Goal: Task Accomplishment & Management: Complete application form

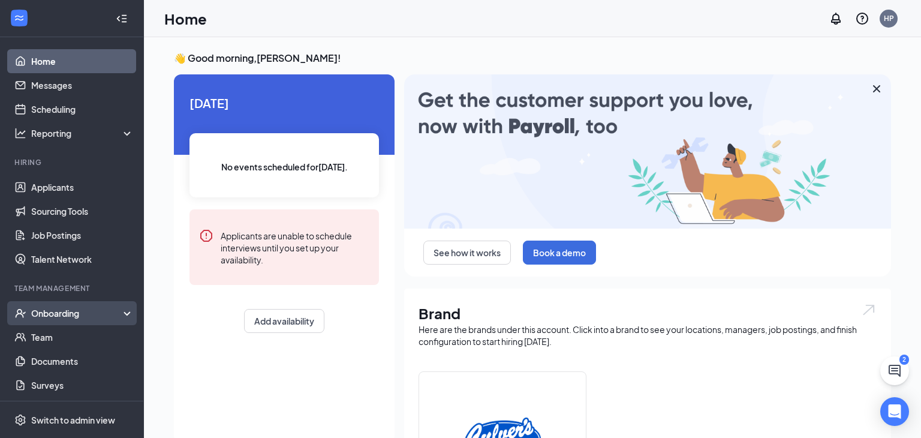
click at [79, 320] on div "Onboarding" at bounding box center [72, 313] width 144 height 24
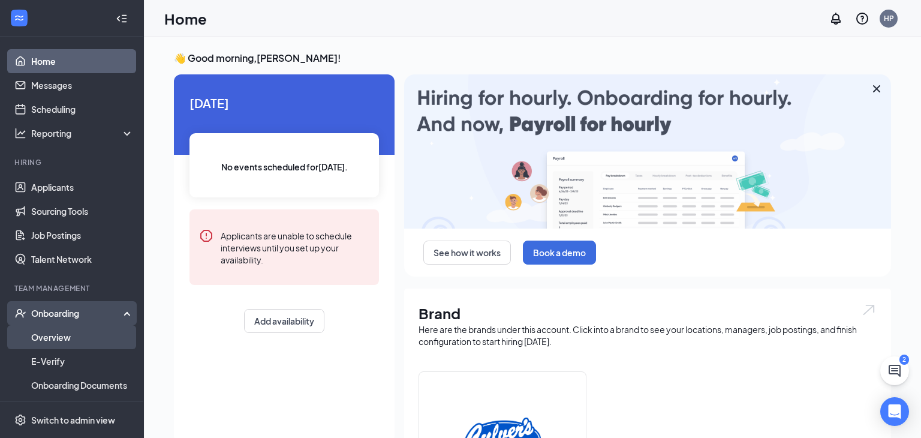
click at [62, 339] on link "Overview" at bounding box center [82, 337] width 103 height 24
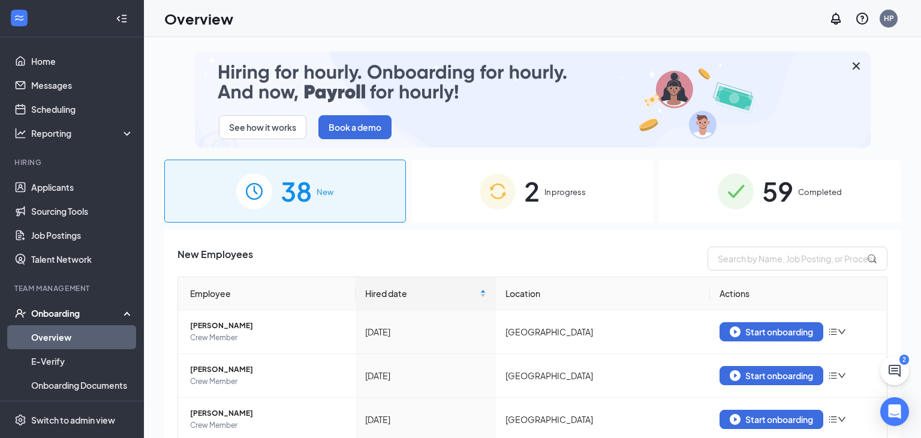
click at [784, 182] on span "59" at bounding box center [777, 190] width 31 height 41
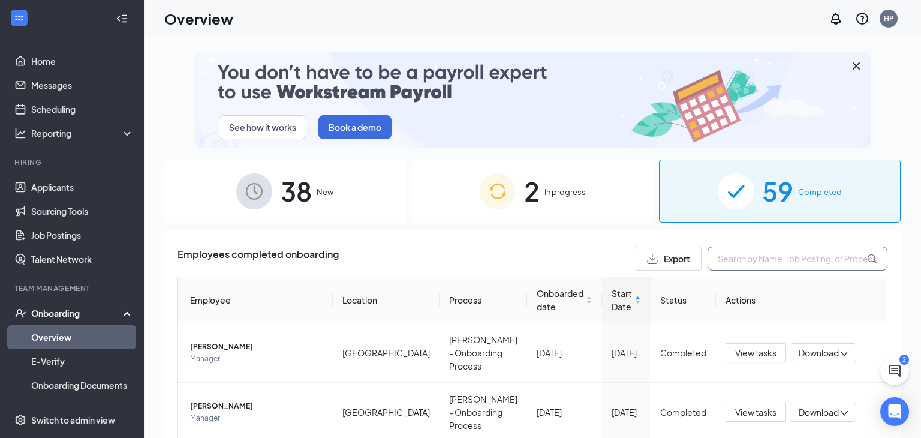
click at [770, 258] on input "text" at bounding box center [797, 258] width 180 height 24
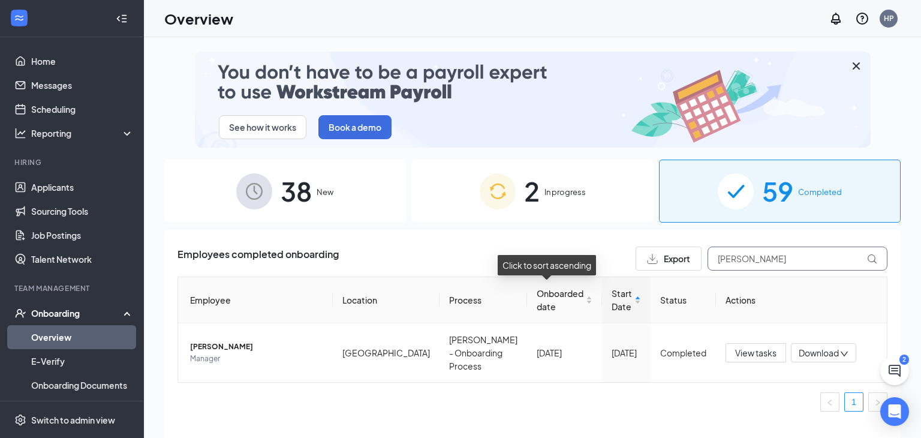
scroll to position [54, 0]
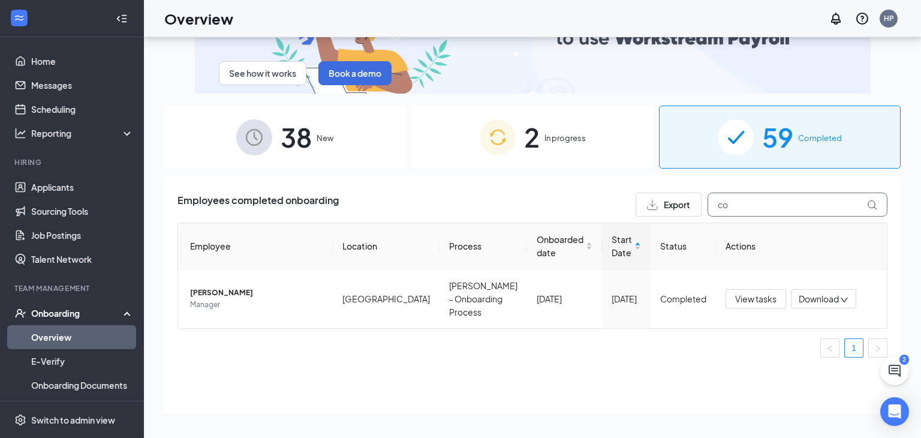
type input "c"
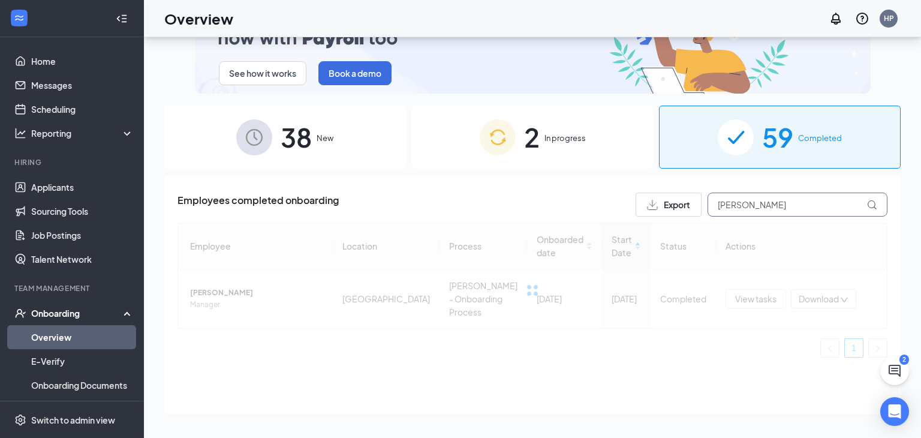
type input "[PERSON_NAME]"
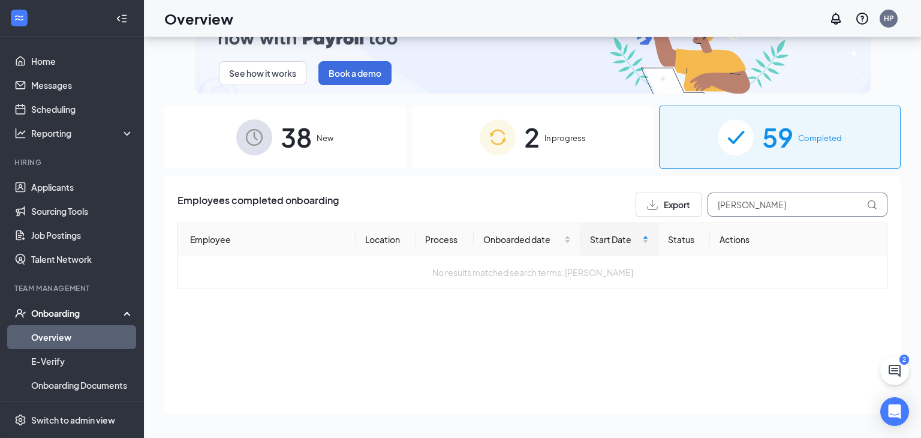
click at [761, 201] on input "[PERSON_NAME]" at bounding box center [797, 204] width 180 height 24
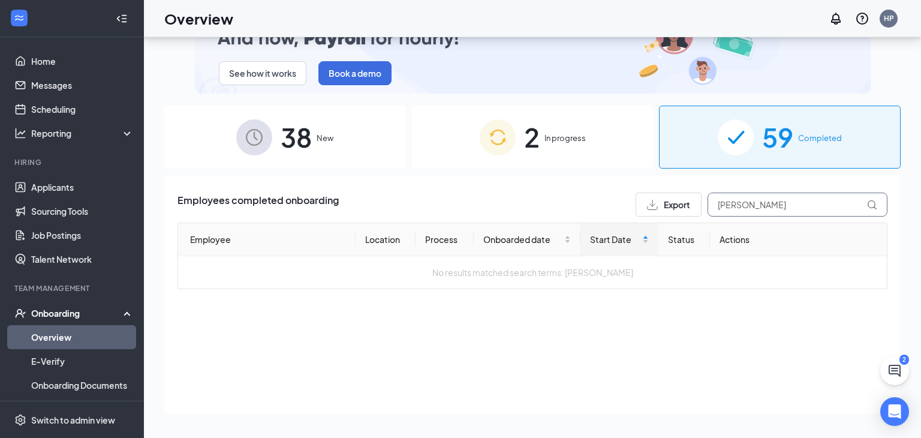
click at [761, 201] on input "[PERSON_NAME]" at bounding box center [797, 204] width 180 height 24
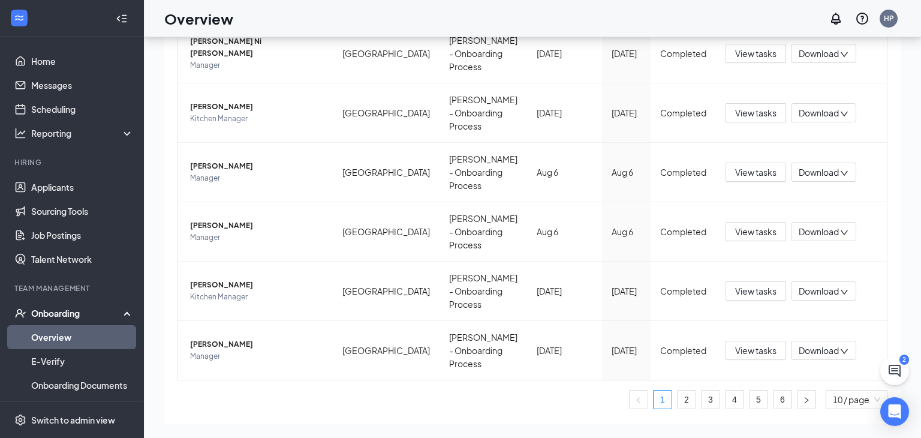
scroll to position [519, 0]
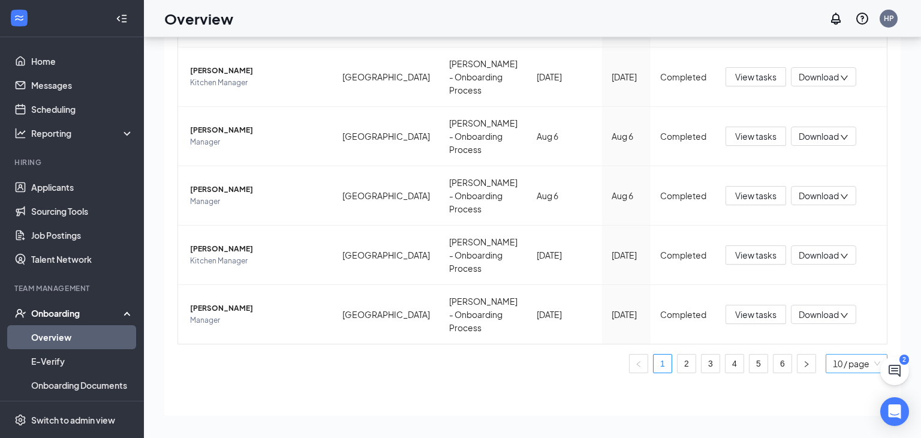
click at [873, 359] on span "10 / page" at bounding box center [856, 363] width 47 height 18
click at [844, 335] on div "100 / page" at bounding box center [857, 339] width 48 height 13
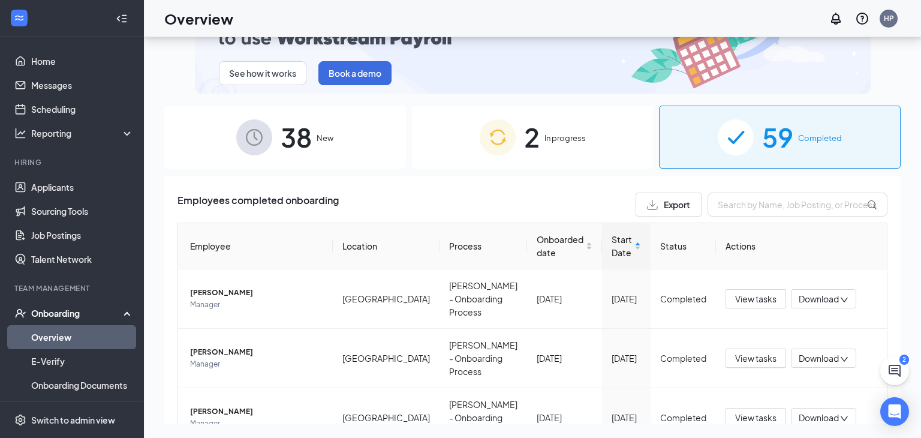
click at [321, 150] on div "38 New" at bounding box center [285, 137] width 242 height 63
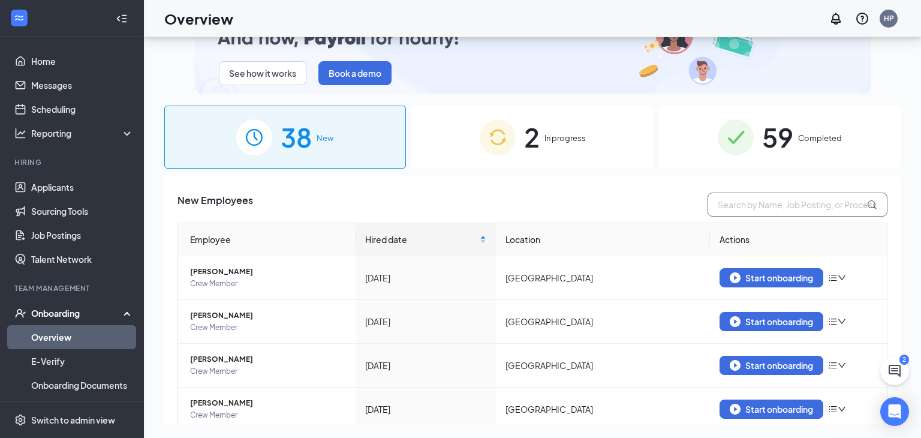
click at [808, 213] on input "text" at bounding box center [797, 204] width 180 height 24
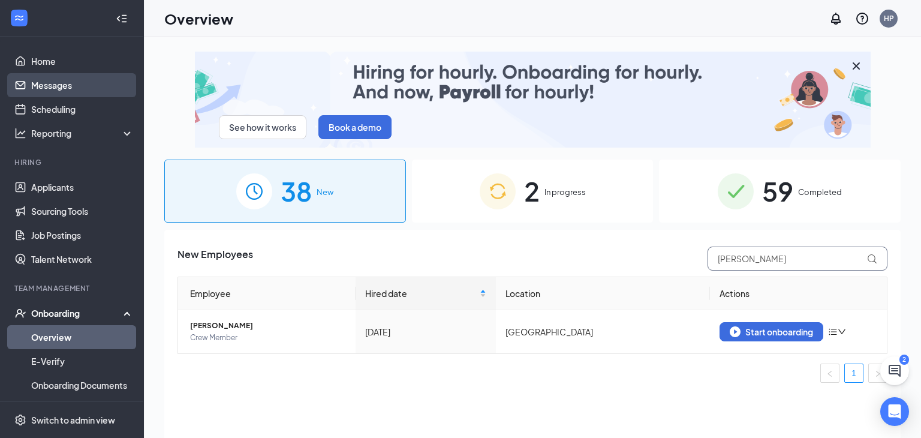
type input "[PERSON_NAME]"
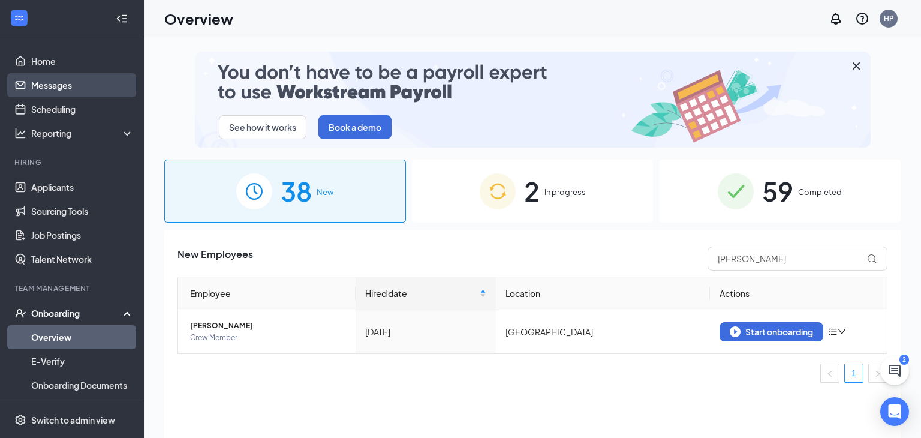
click at [34, 94] on link "Messages" at bounding box center [82, 85] width 103 height 24
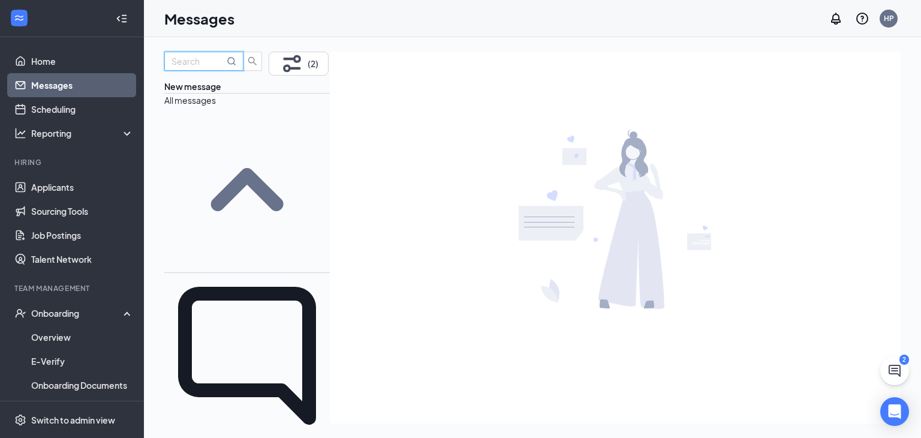
click at [195, 68] on input "text" at bounding box center [197, 61] width 53 height 13
type input "[PERSON_NAME]"
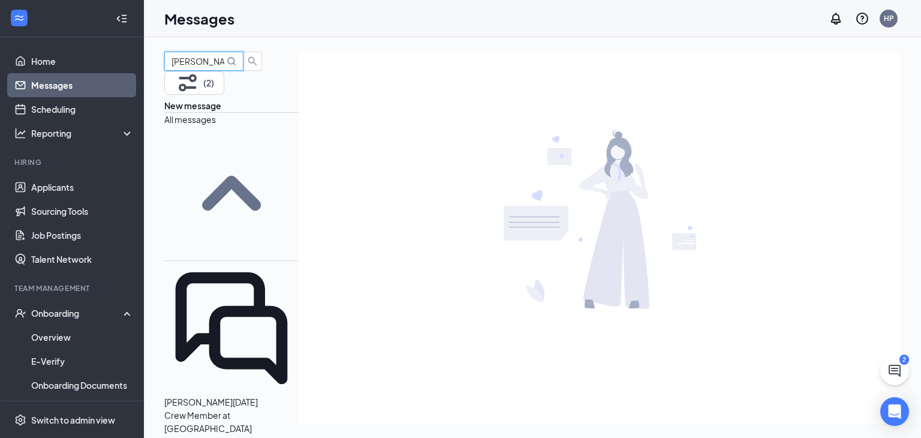
click at [233, 261] on div "[PERSON_NAME] [DATE] Crew Member at [GEOGRAPHIC_DATA]" at bounding box center [231, 348] width 134 height 174
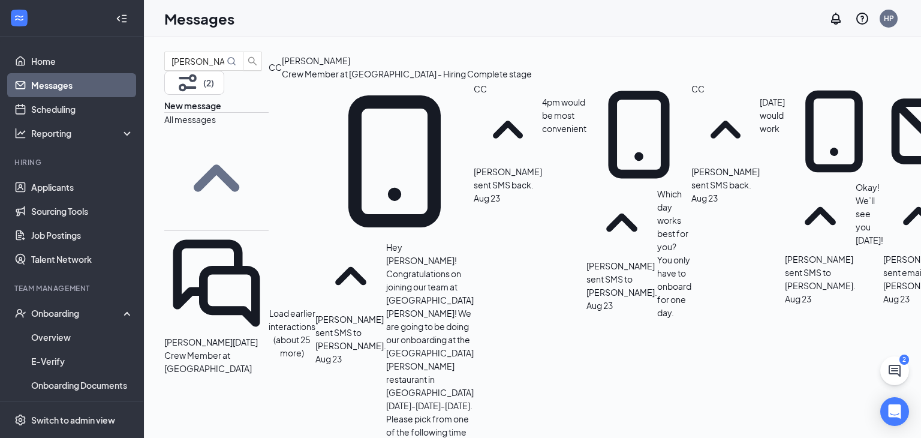
scroll to position [580, 0]
type textarea "Hi [PERSON_NAME], when are you planning to come back for onboarding?"
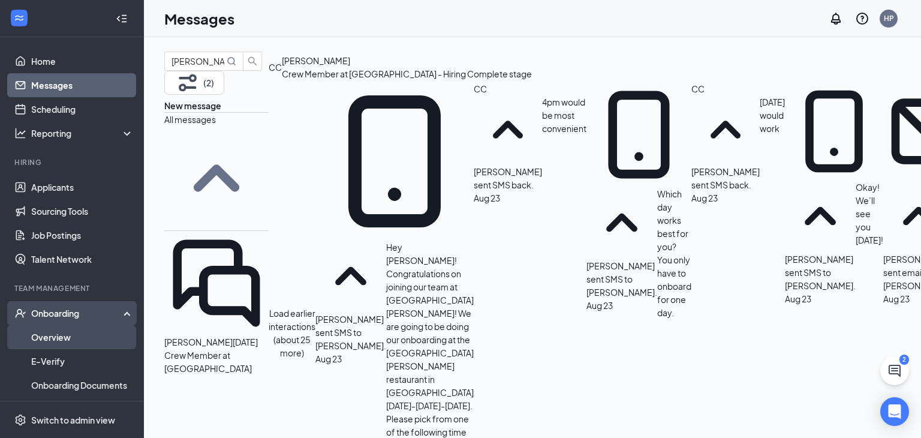
click at [63, 331] on link "Overview" at bounding box center [82, 337] width 103 height 24
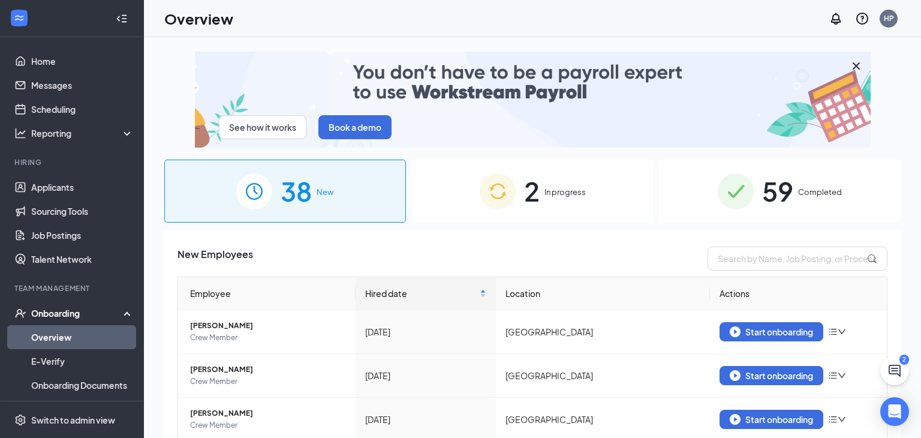
click at [573, 203] on div "2 In progress" at bounding box center [533, 190] width 242 height 63
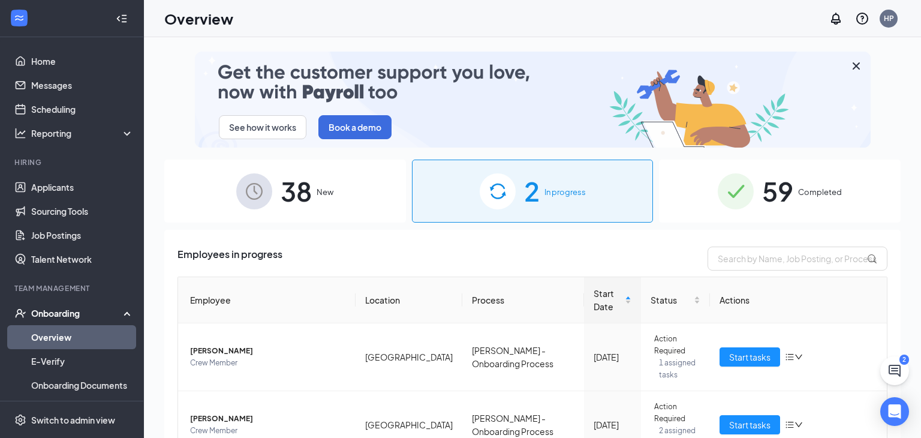
click at [813, 201] on div "59 Completed" at bounding box center [780, 190] width 242 height 63
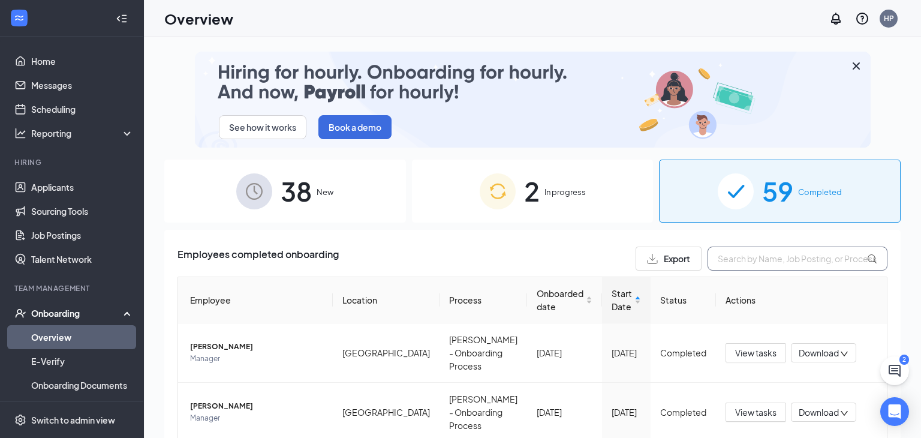
click at [727, 256] on input "text" at bounding box center [797, 258] width 180 height 24
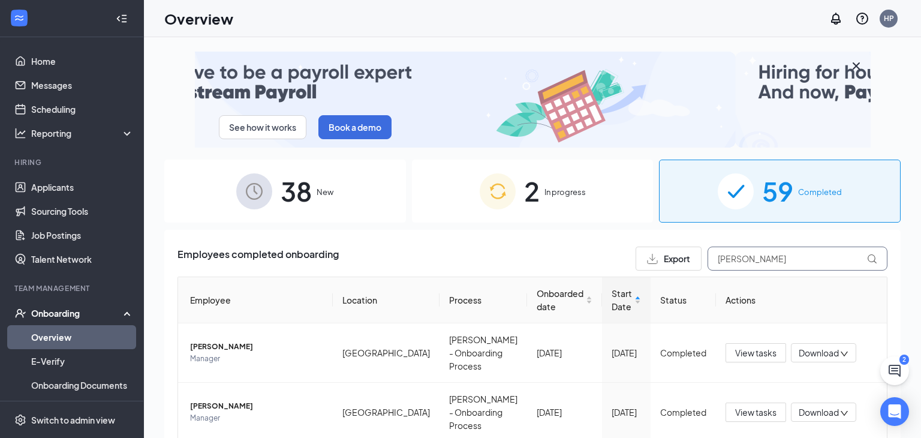
type input "[PERSON_NAME]"
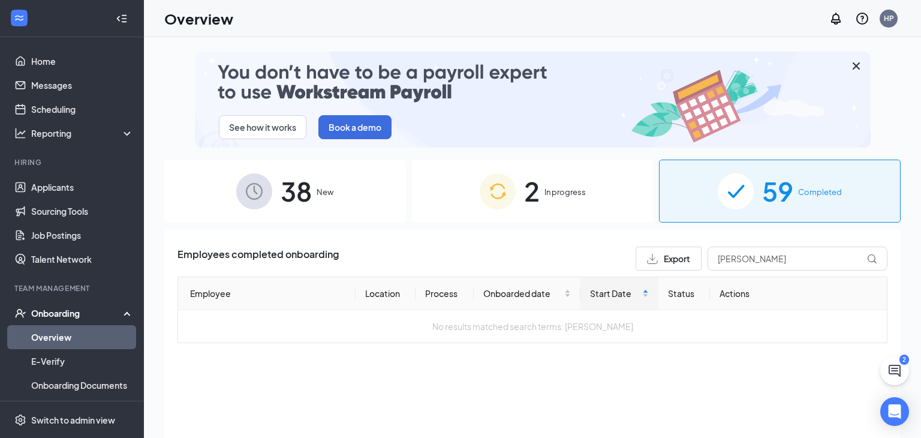
click at [329, 178] on div "38 New" at bounding box center [285, 190] width 242 height 63
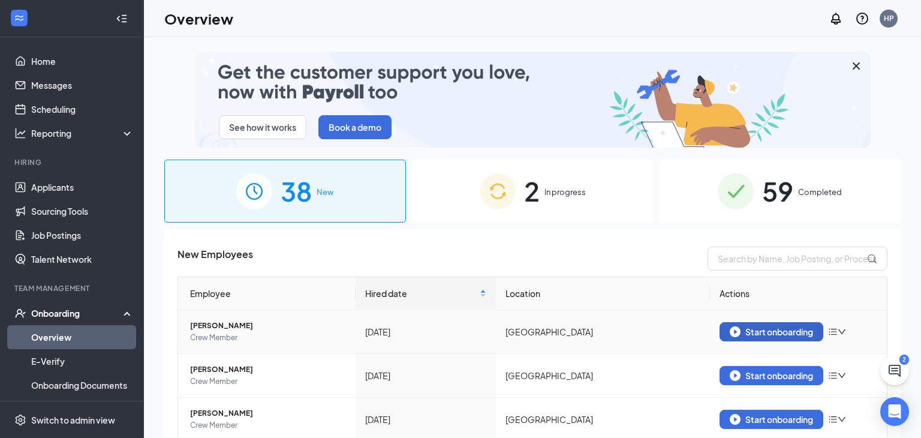
click at [786, 335] on div "Start onboarding" at bounding box center [771, 331] width 83 height 11
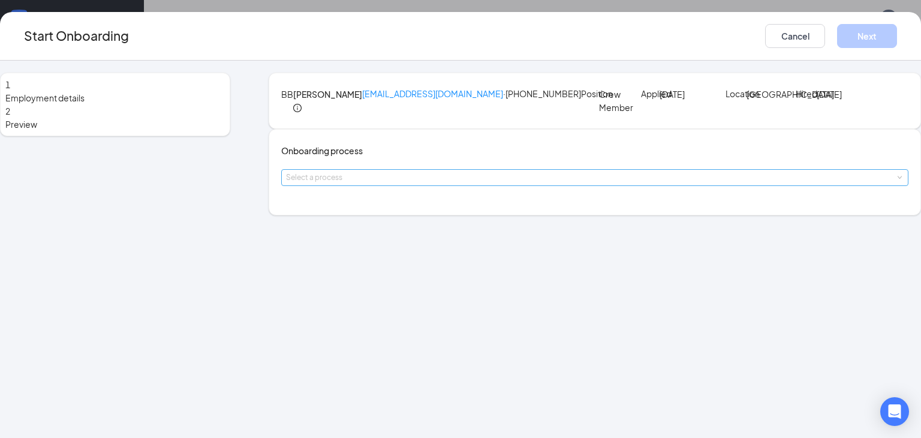
click at [416, 183] on div "Select a process" at bounding box center [592, 177] width 612 height 12
click at [392, 271] on span "[PERSON_NAME] - Onboarding Process" at bounding box center [374, 267] width 156 height 11
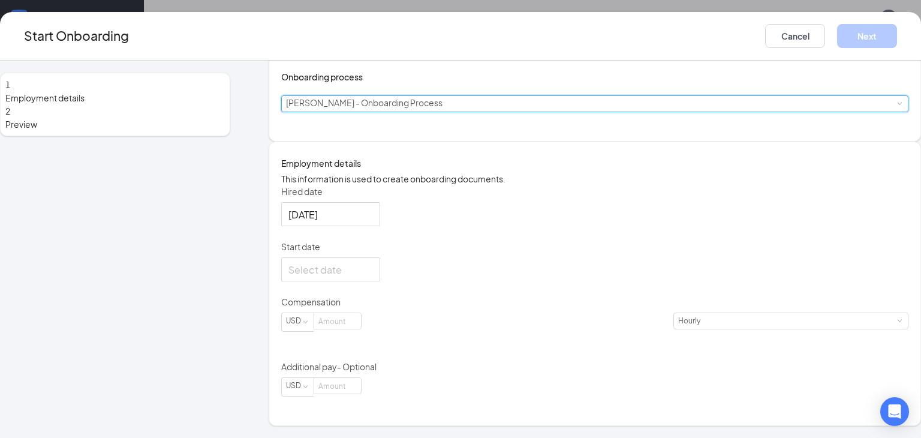
scroll to position [138, 0]
click at [380, 281] on div at bounding box center [330, 269] width 99 height 24
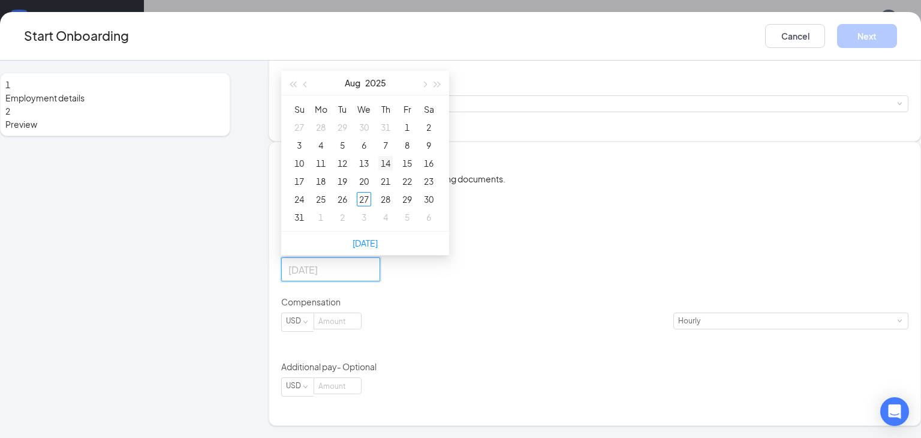
type input "[DATE]"
click at [414, 206] on div "29" at bounding box center [407, 199] width 14 height 14
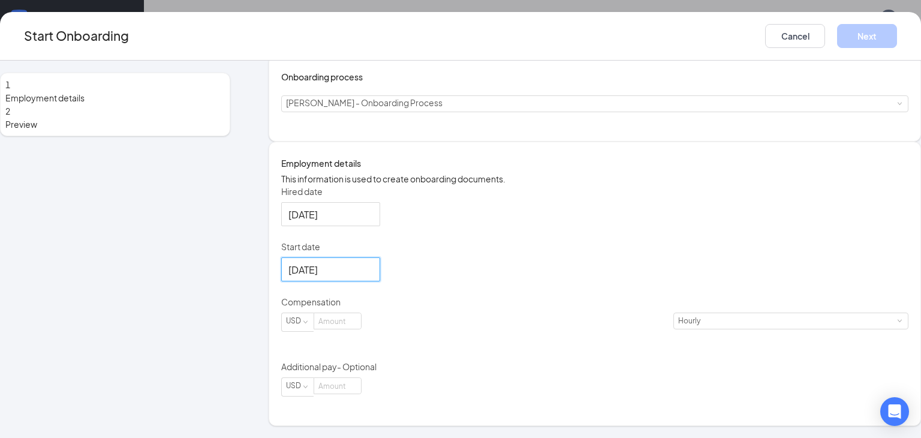
scroll to position [54, 0]
click at [361, 329] on input at bounding box center [337, 321] width 47 height 16
type input "13"
click at [890, 41] on button "Next" at bounding box center [867, 36] width 60 height 24
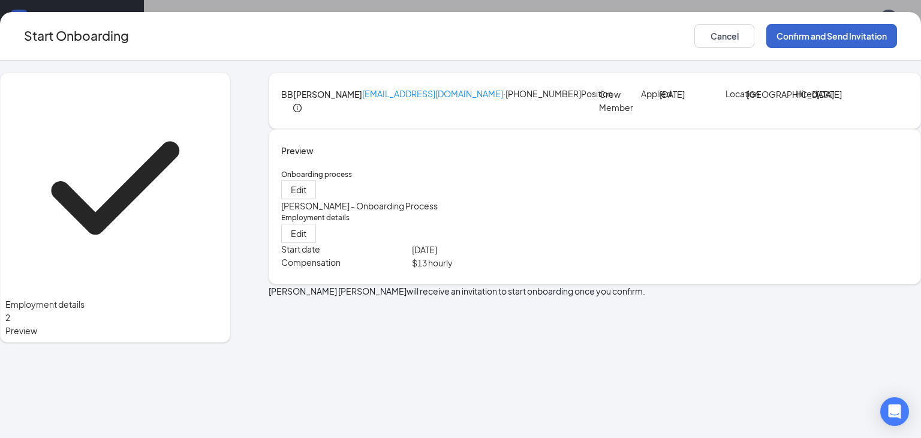
scroll to position [0, 0]
click at [880, 41] on button "Confirm and Send Invitation" at bounding box center [831, 36] width 131 height 24
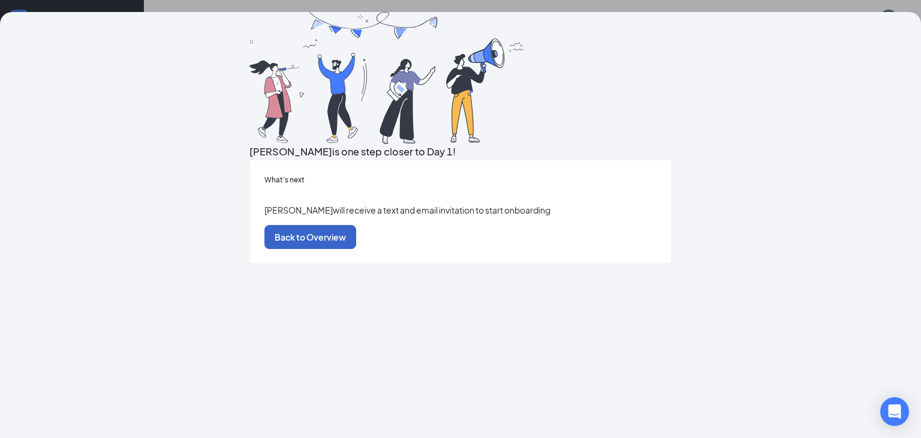
click at [356, 249] on button "Back to Overview" at bounding box center [310, 237] width 92 height 24
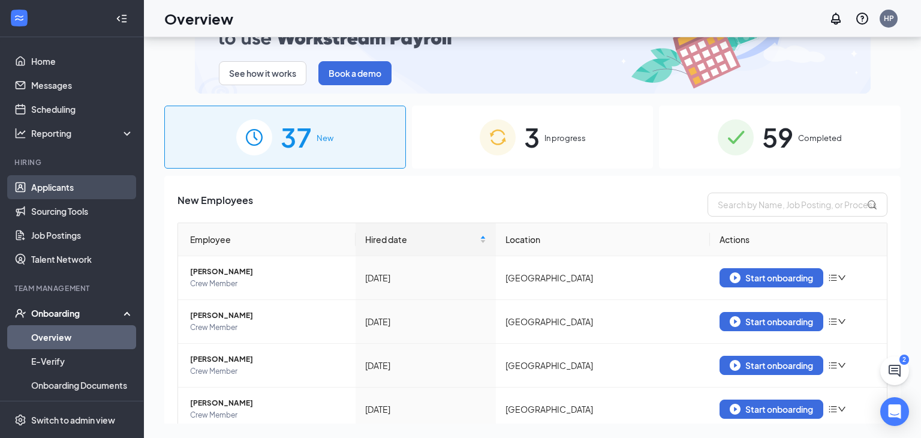
click at [31, 182] on link "Applicants" at bounding box center [82, 187] width 103 height 24
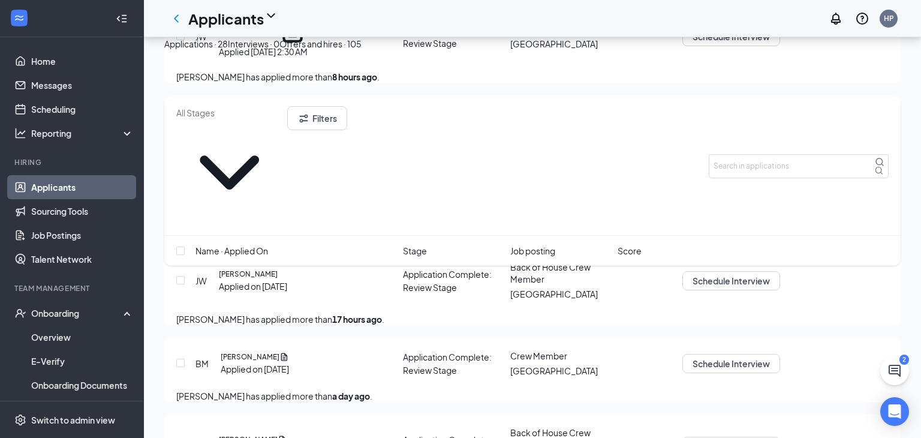
scroll to position [734, 0]
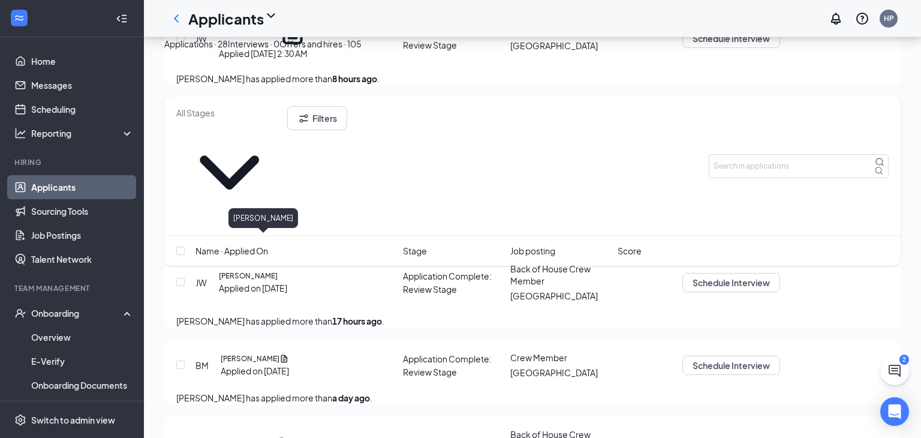
click at [273, 270] on h5 "[PERSON_NAME]" at bounding box center [248, 275] width 59 height 11
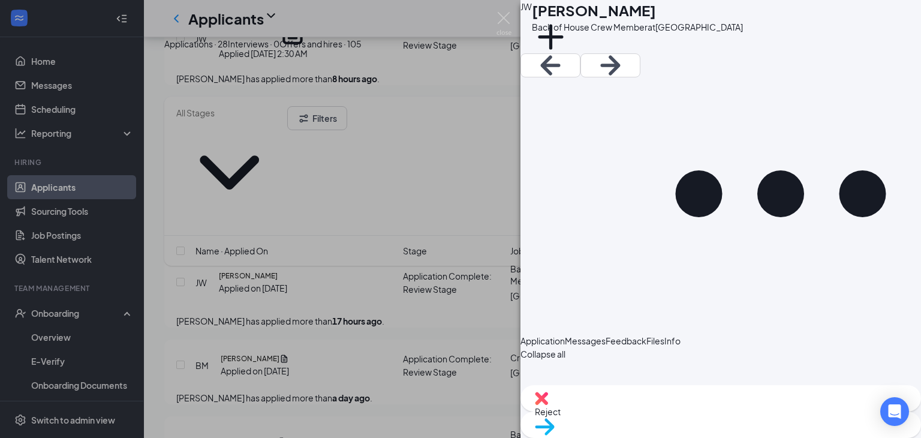
click at [606, 334] on div "Messages" at bounding box center [585, 340] width 41 height 13
click at [504, 19] on img at bounding box center [503, 23] width 15 height 23
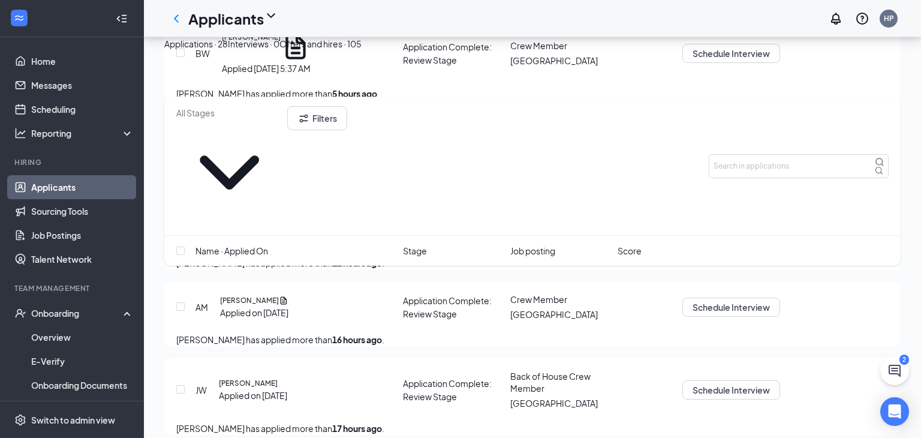
scroll to position [626, 0]
click at [282, 296] on icon "Document" at bounding box center [284, 301] width 10 height 11
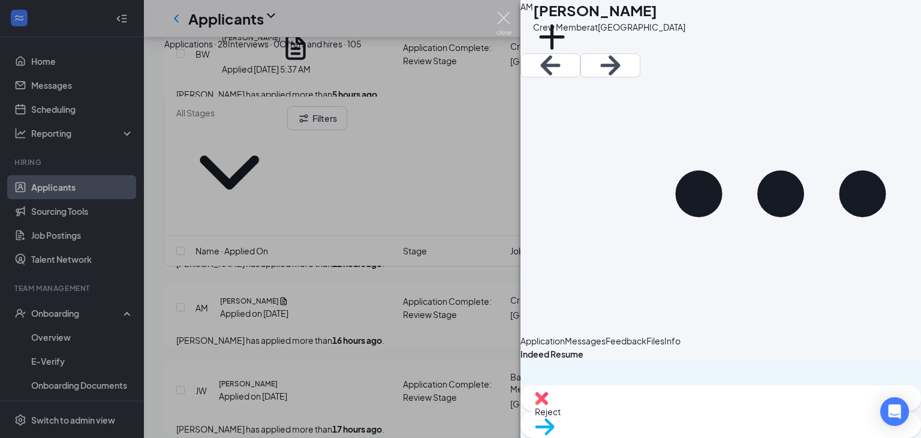
click at [505, 21] on img at bounding box center [503, 23] width 15 height 23
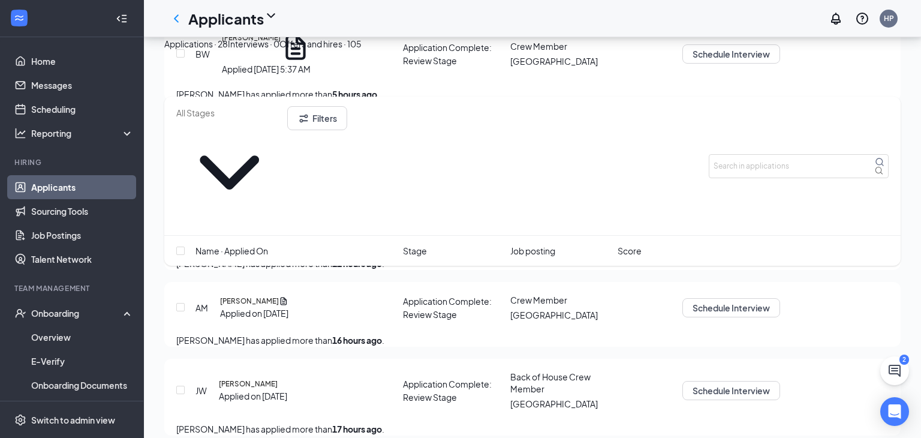
click at [505, 21] on div "Applicants HP" at bounding box center [532, 18] width 777 height 37
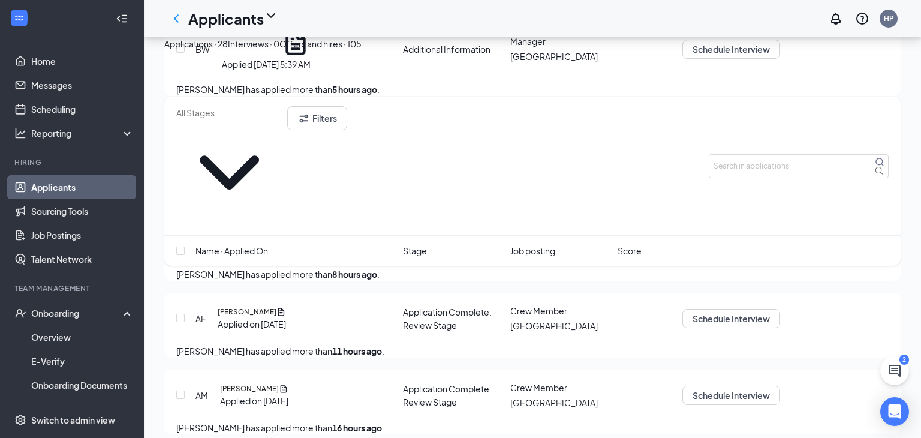
scroll to position [537, 0]
click at [285, 309] on icon "Document" at bounding box center [281, 313] width 7 height 8
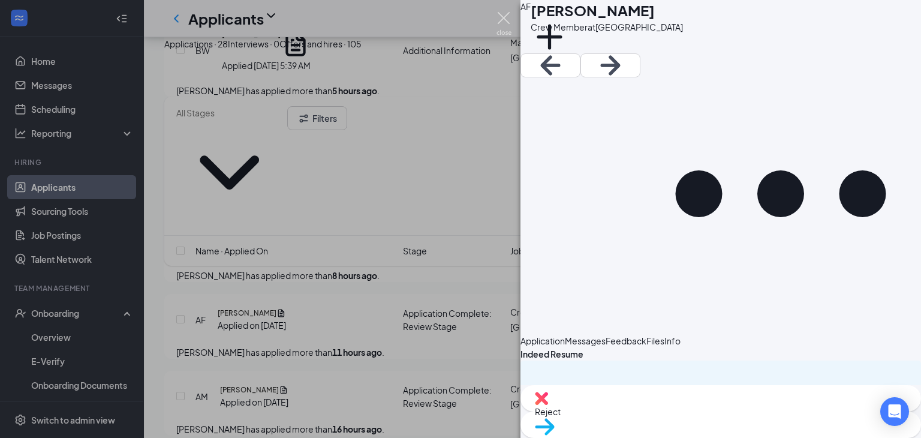
click at [501, 14] on img at bounding box center [503, 23] width 15 height 23
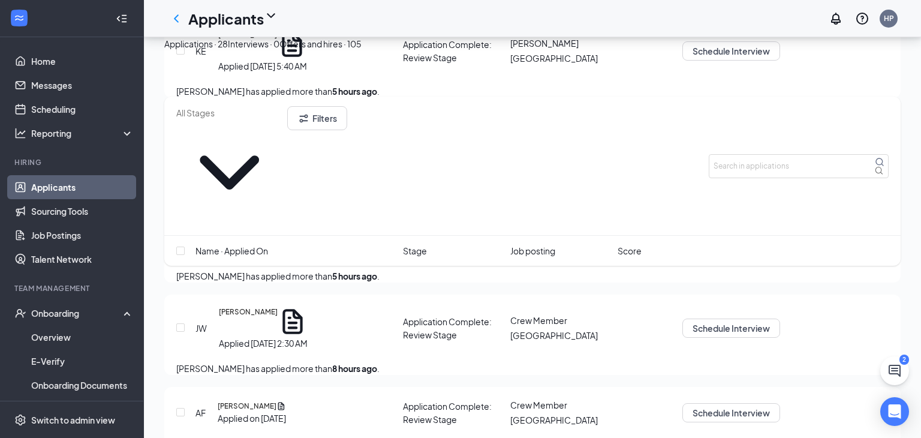
scroll to position [443, 0]
click at [288, 310] on icon "Document" at bounding box center [292, 322] width 20 height 25
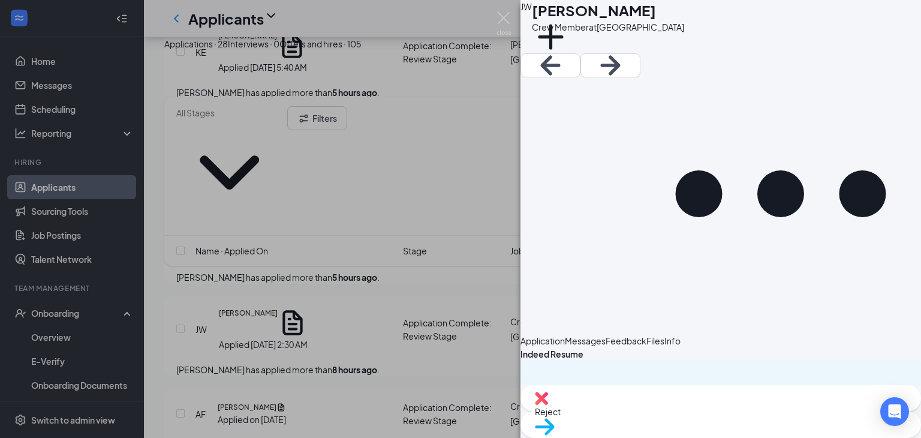
click at [324, 254] on div "[PERSON_NAME] [PERSON_NAME] Crew Member at [GEOGRAPHIC_DATA] Add a tag Applicat…" at bounding box center [460, 219] width 921 height 438
click at [505, 19] on div "Applicants HP" at bounding box center [532, 18] width 777 height 37
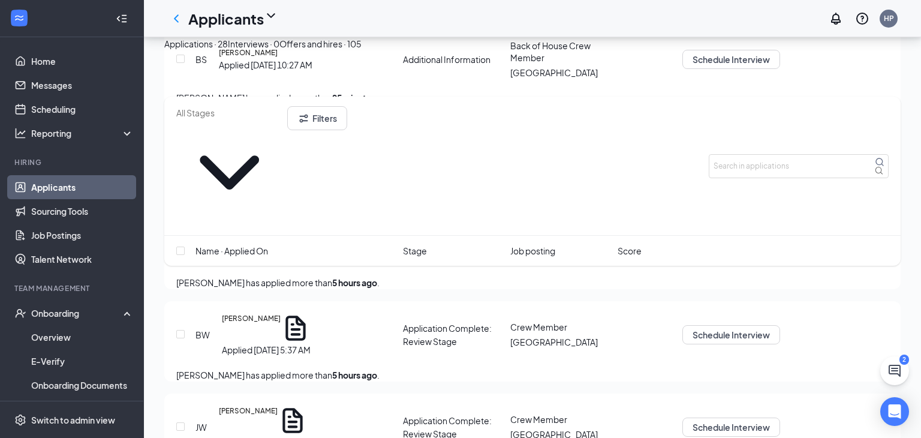
scroll to position [337, 0]
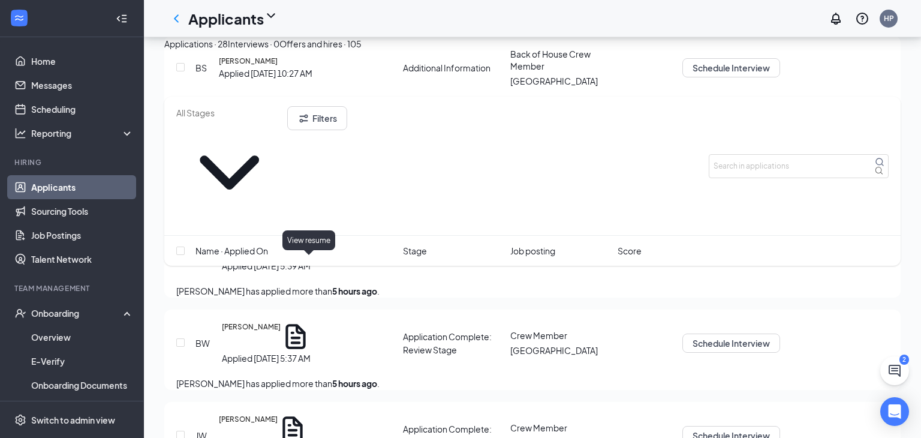
click at [305, 324] on icon "Document" at bounding box center [295, 336] width 20 height 25
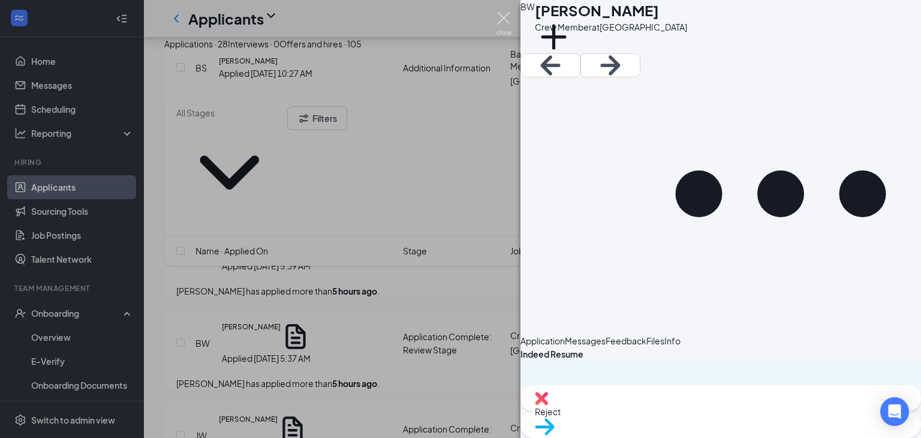
click at [503, 18] on img at bounding box center [503, 23] width 15 height 23
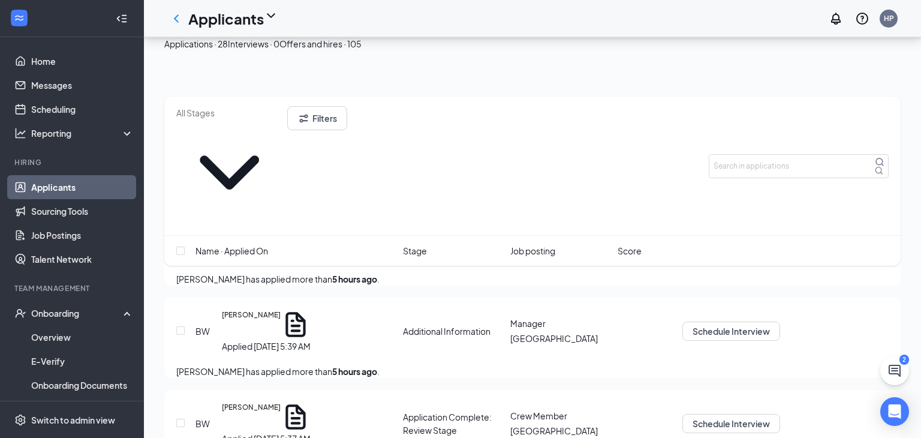
scroll to position [255, 0]
click at [311, 311] on icon "Document" at bounding box center [296, 326] width 30 height 30
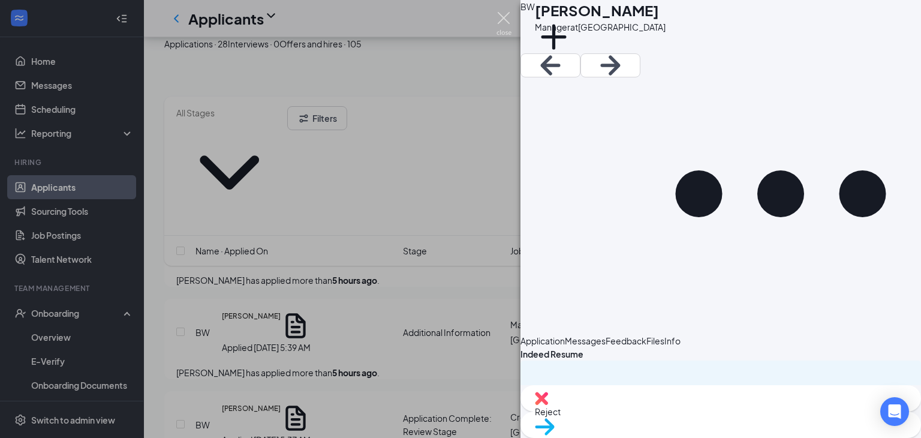
click at [501, 21] on img at bounding box center [503, 23] width 15 height 23
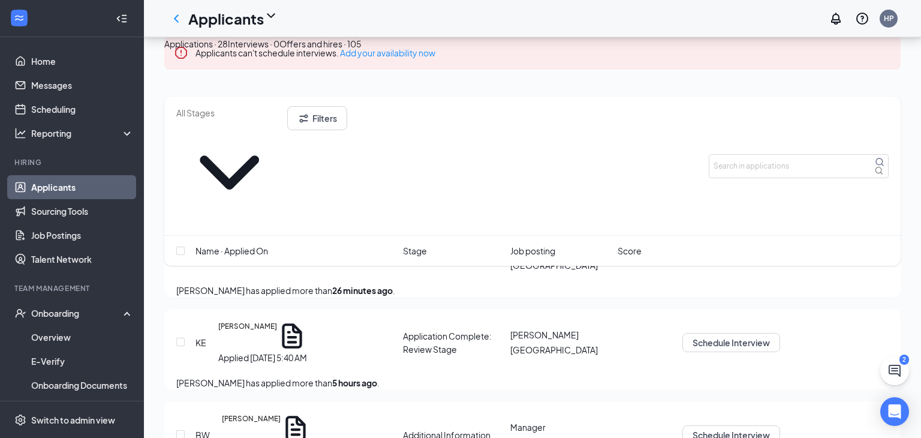
scroll to position [129, 0]
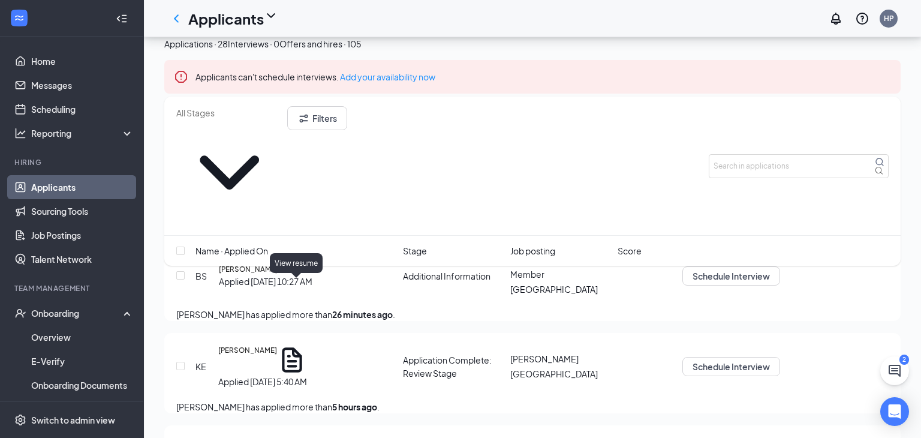
click at [296, 347] on icon "Document" at bounding box center [292, 359] width 20 height 25
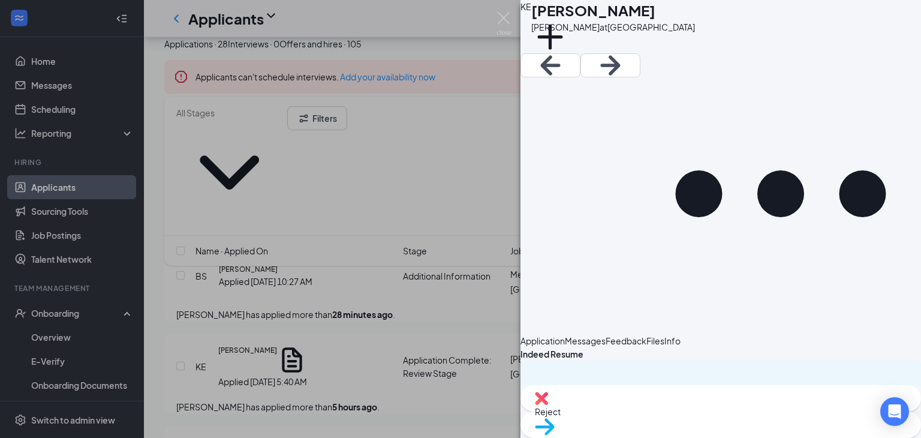
click at [336, 204] on div "KE [PERSON_NAME] [PERSON_NAME] at [GEOGRAPHIC_DATA] Add a tag Application Messa…" at bounding box center [460, 219] width 921 height 438
click at [506, 8] on div "Applicants HP" at bounding box center [532, 18] width 777 height 37
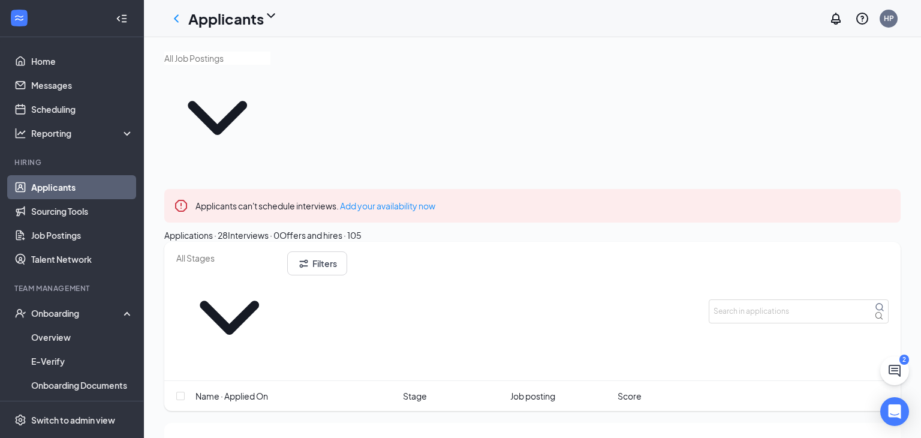
scroll to position [2, 0]
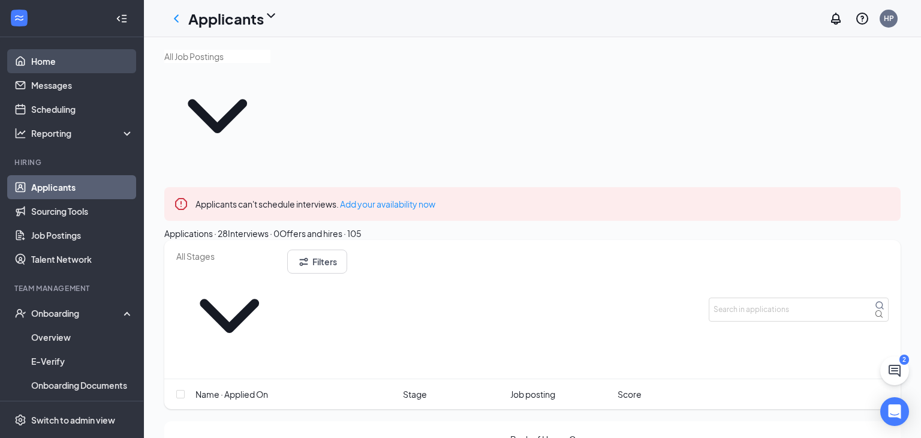
click at [44, 56] on link "Home" at bounding box center [82, 61] width 103 height 24
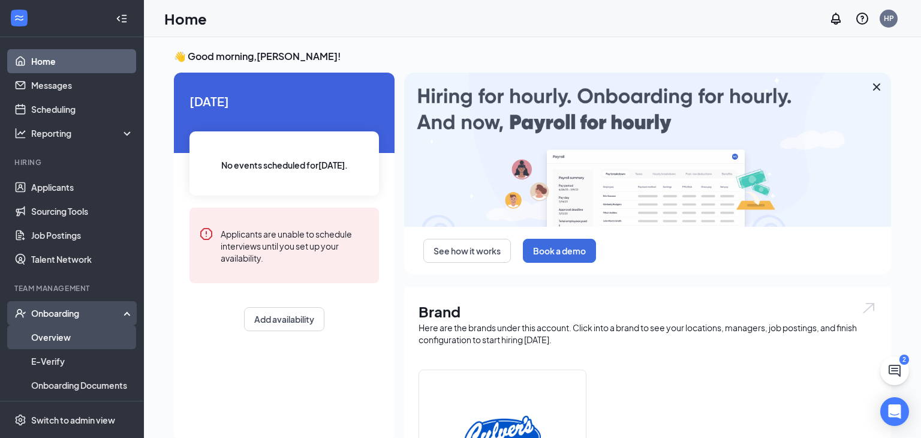
click at [59, 330] on link "Overview" at bounding box center [82, 337] width 103 height 24
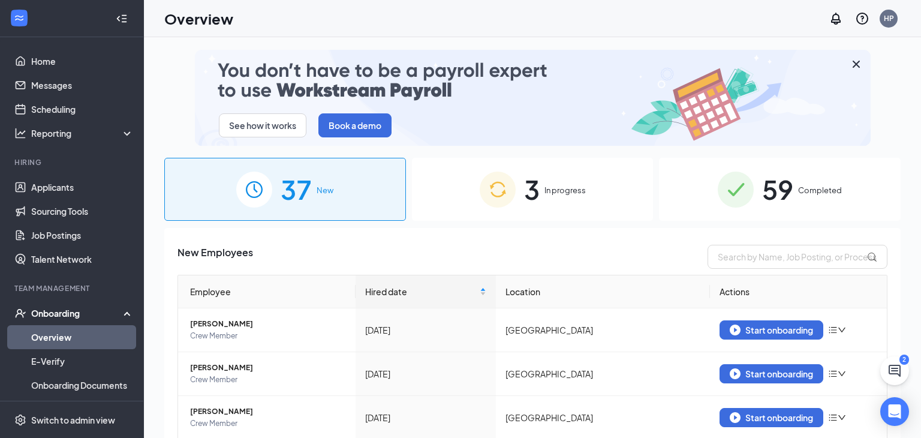
click at [543, 201] on div "3 In progress" at bounding box center [533, 189] width 242 height 63
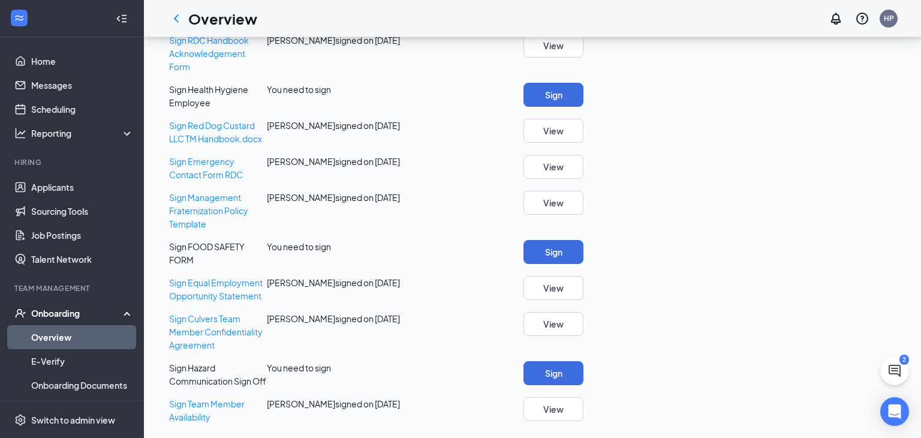
scroll to position [94, 0]
click at [583, 361] on button "Sign" at bounding box center [553, 373] width 60 height 24
click at [583, 240] on button "Sign" at bounding box center [553, 252] width 60 height 24
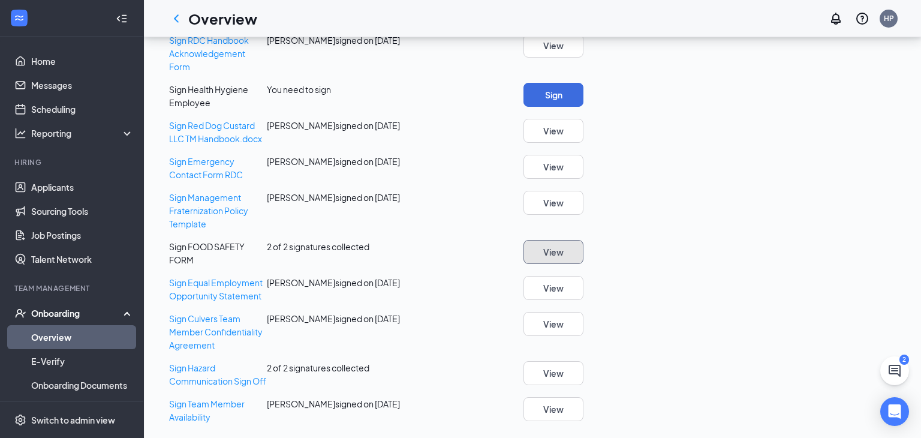
scroll to position [4, 0]
click at [583, 107] on button "Sign" at bounding box center [553, 95] width 60 height 24
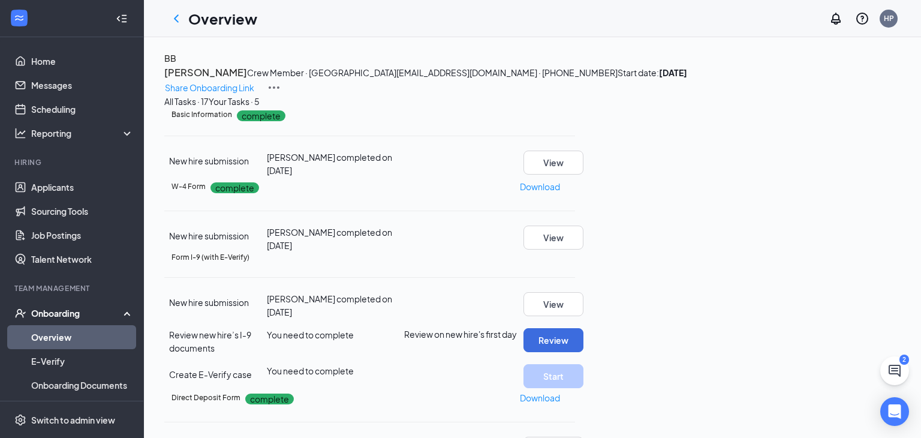
scroll to position [199, 0]
click at [583, 328] on button "Review" at bounding box center [553, 340] width 60 height 24
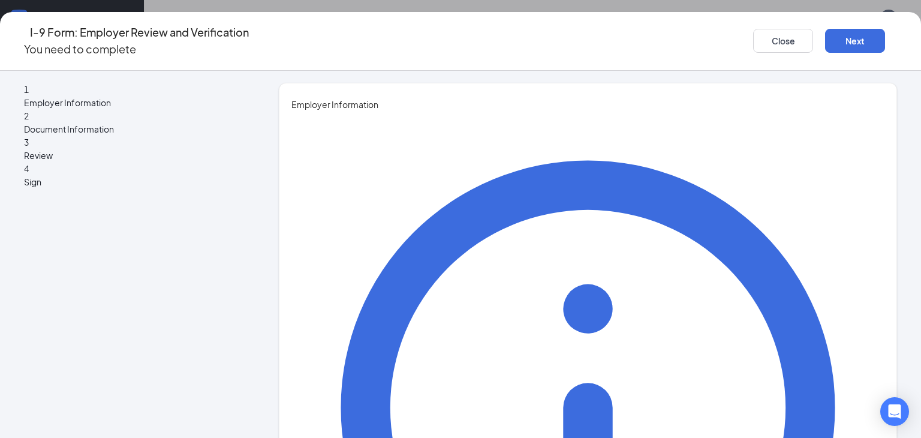
type input "Hunter"
type input "Pace"
type input "Manager"
type input "[PERSON_NAME][EMAIL_ADDRESS][PERSON_NAME][DOMAIN_NAME]"
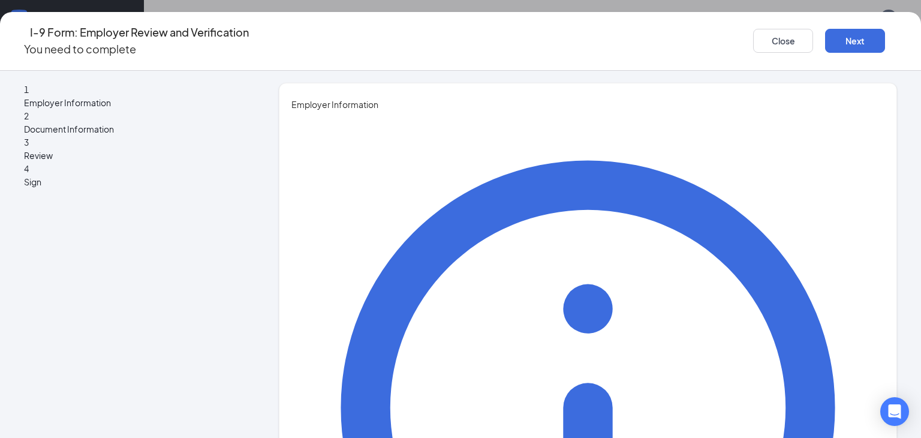
type input "8653046894"
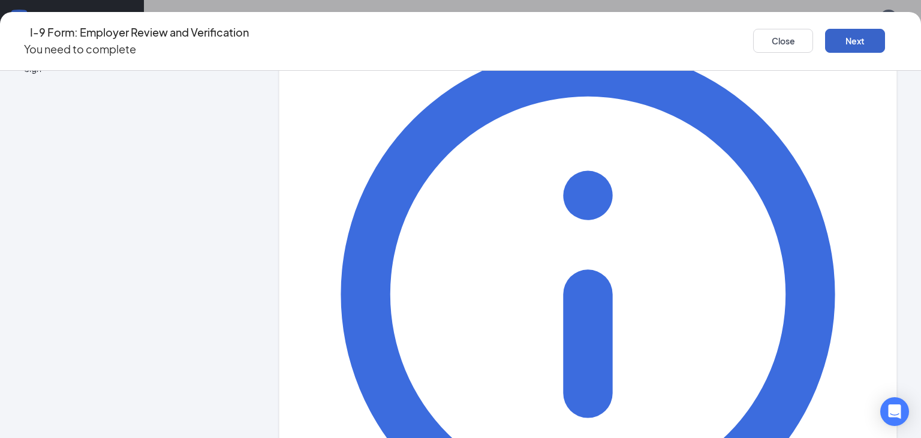
click at [850, 42] on button "Next" at bounding box center [855, 41] width 60 height 24
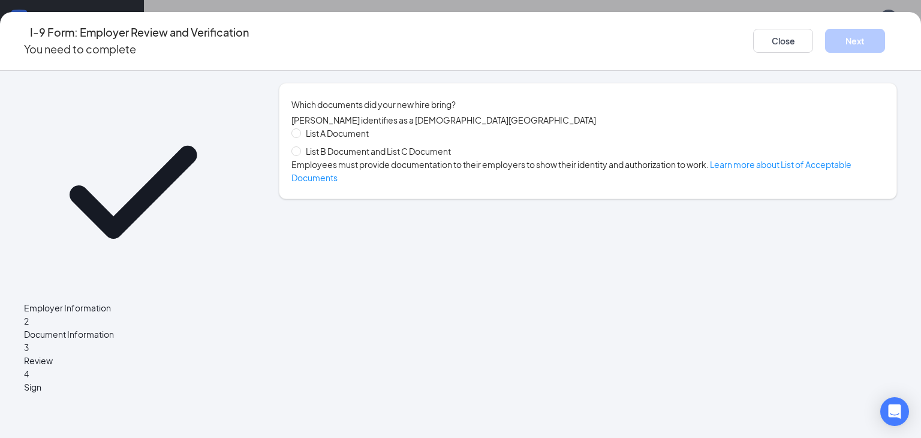
scroll to position [0, 0]
click at [386, 154] on span "List B Document and List C Document" at bounding box center [378, 150] width 155 height 13
click at [300, 154] on input "List B Document and List C Document" at bounding box center [295, 150] width 8 height 8
radio input "true"
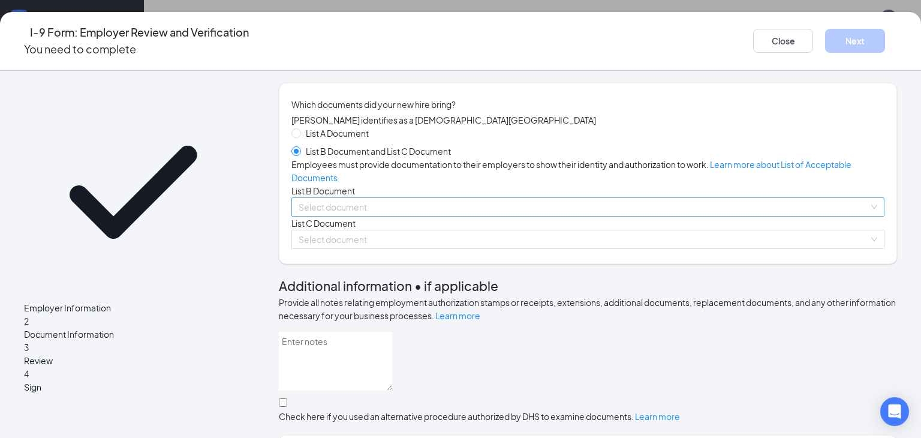
click at [343, 216] on input "search" at bounding box center [584, 207] width 570 height 18
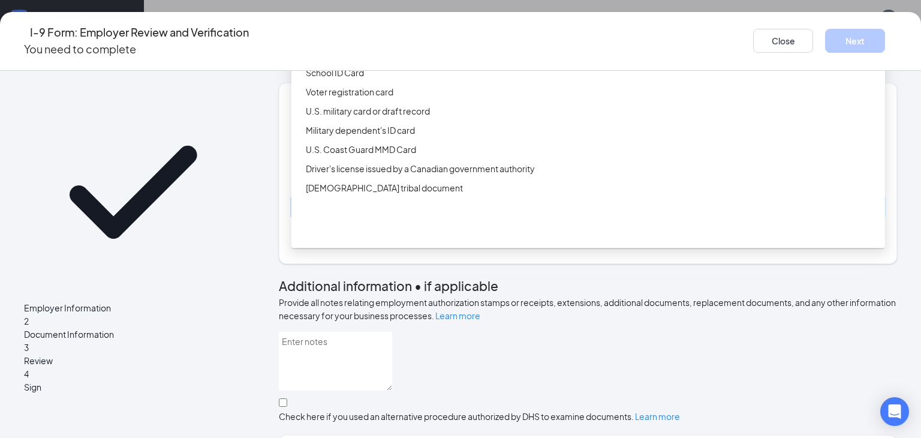
click at [432, 60] on div "ID Card issued by federal, state, or local government agency" at bounding box center [592, 53] width 572 height 13
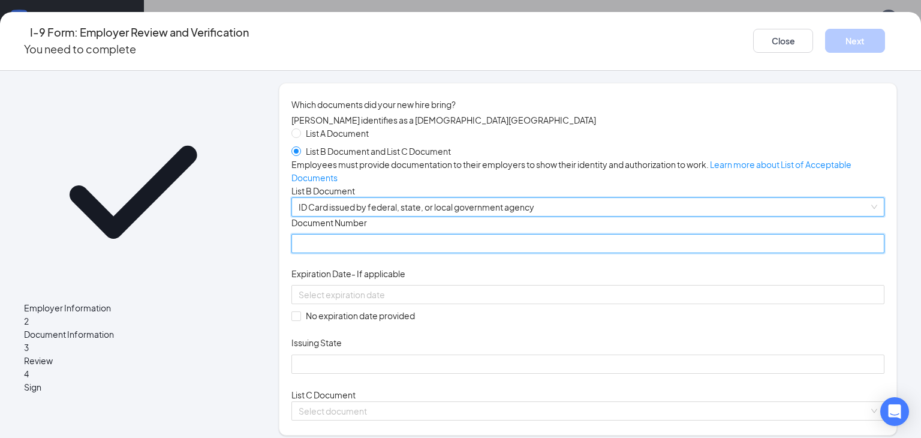
click at [366, 253] on input "Document Number" at bounding box center [587, 243] width 593 height 19
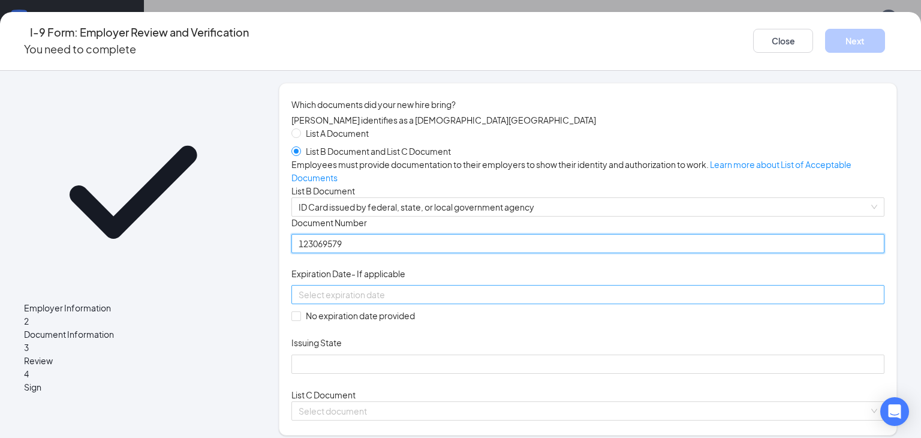
type input "123069579"
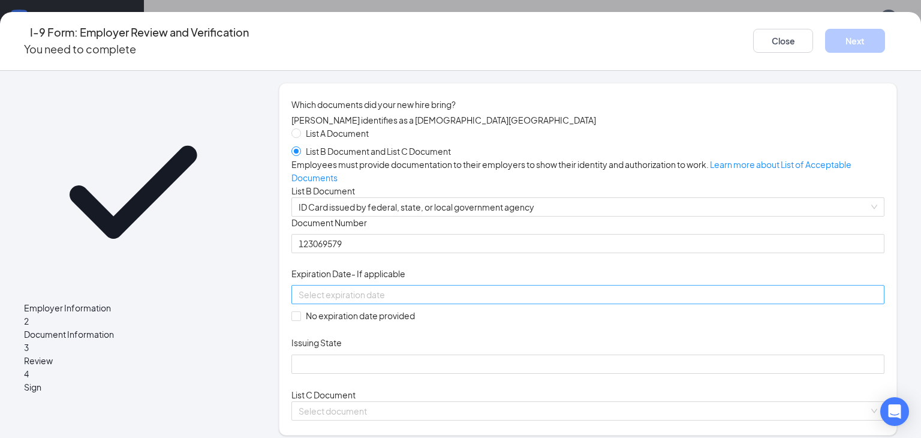
click at [311, 301] on input at bounding box center [587, 294] width 576 height 13
click at [309, 405] on div "5" at bounding box center [309, 403] width 14 height 14
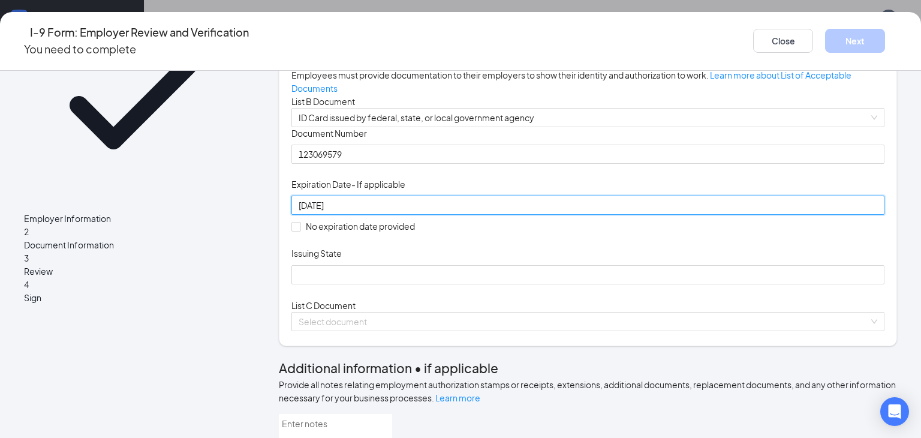
scroll to position [92, 0]
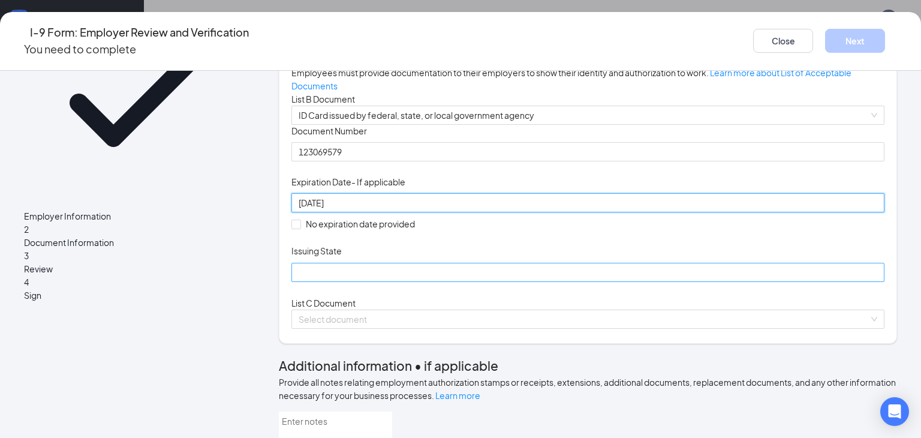
type input "[DATE]"
click at [318, 282] on input "Issuing State" at bounding box center [587, 272] width 593 height 19
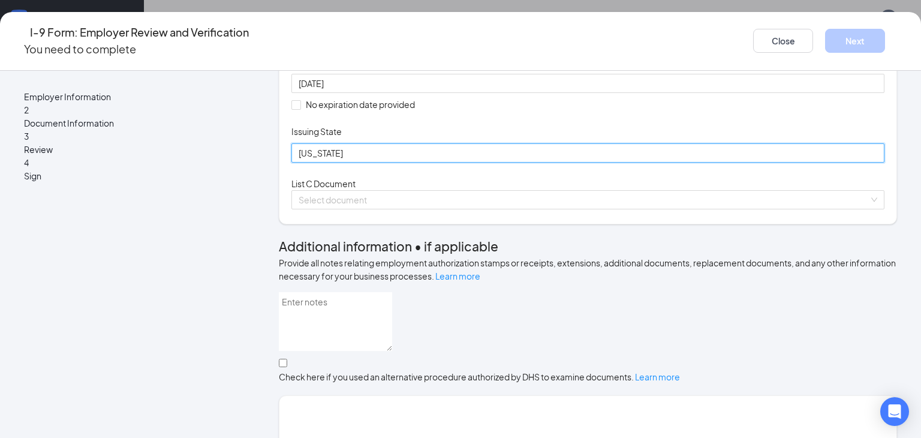
scroll to position [219, 0]
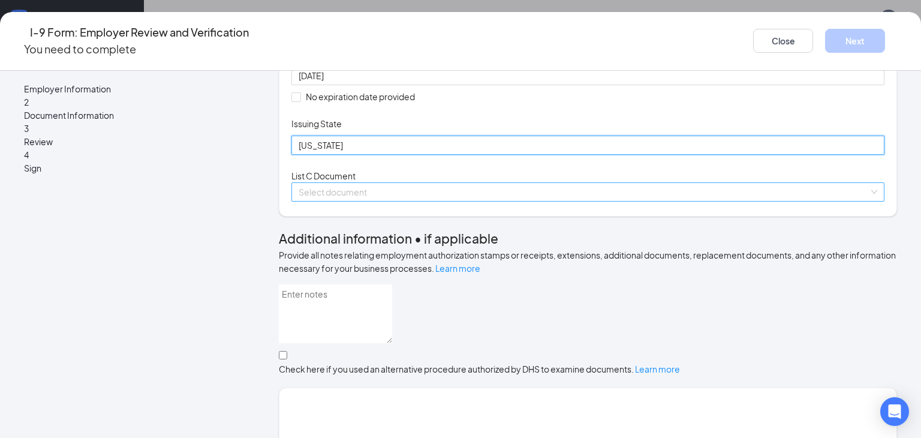
type input "[US_STATE]"
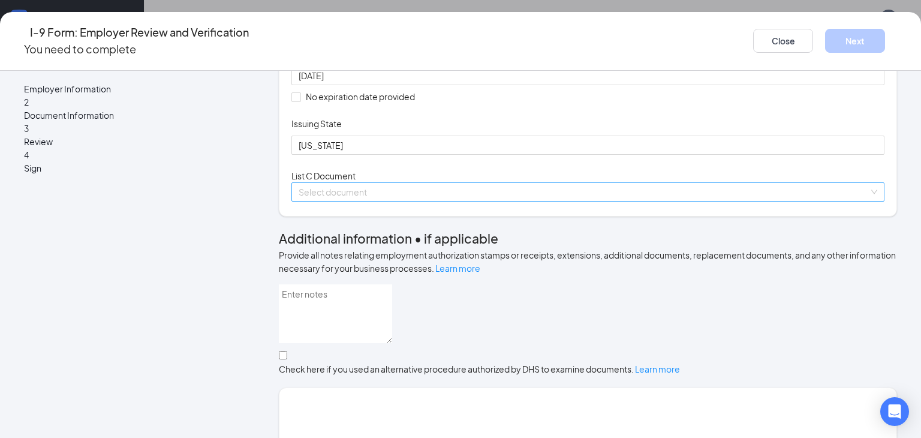
click at [309, 201] on input "search" at bounding box center [584, 192] width 570 height 18
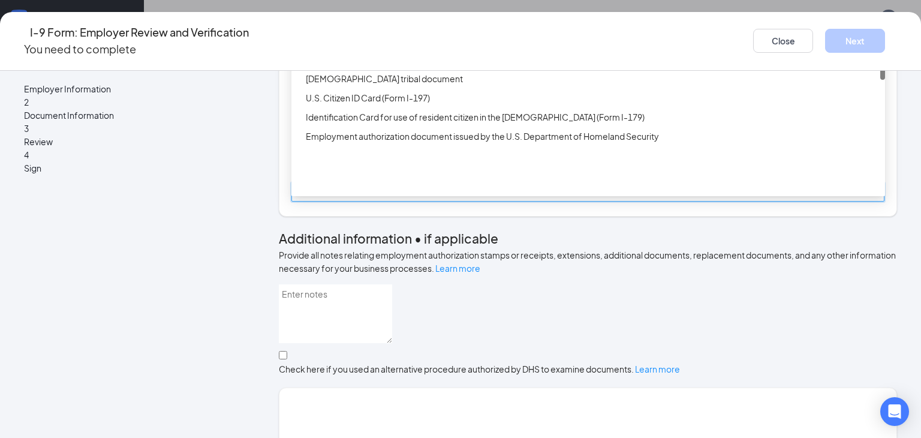
click at [398, 66] on div "Birth certificate issued by a state, county, municipal authority, or outlying p…" at bounding box center [592, 59] width 572 height 13
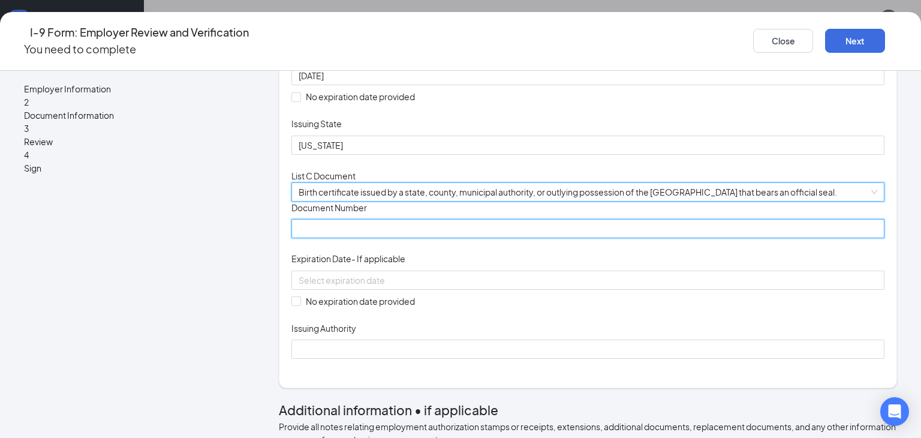
click at [327, 238] on input "Document Number" at bounding box center [587, 228] width 593 height 19
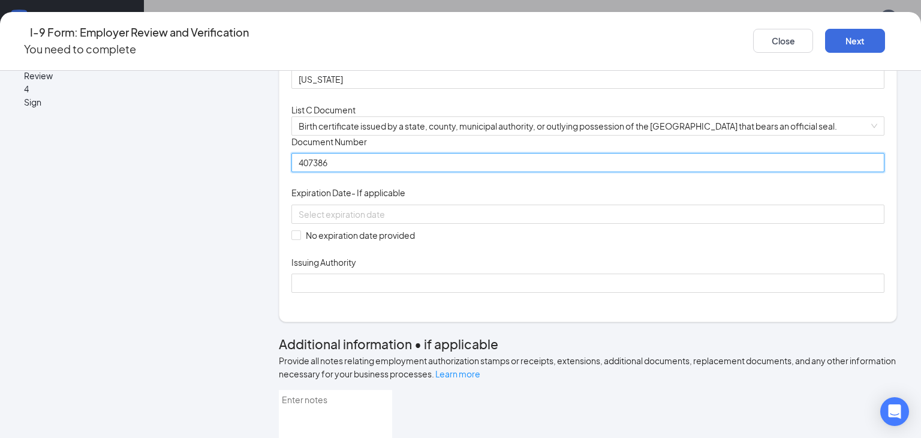
scroll to position [290, 0]
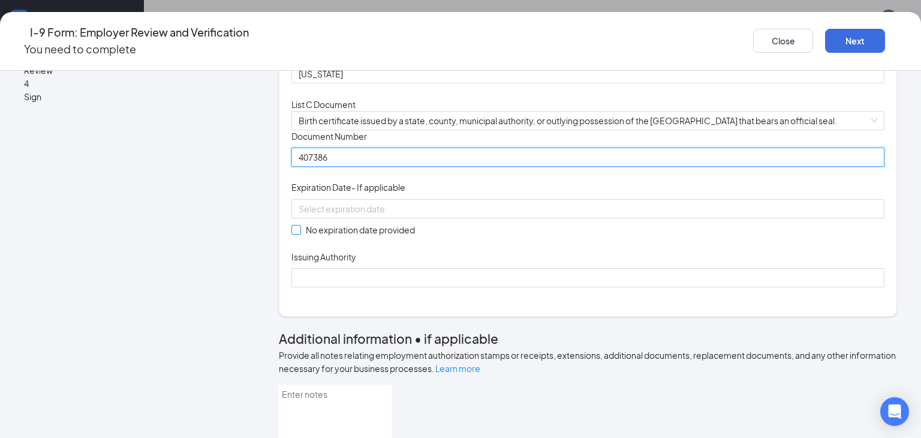
type input "407386"
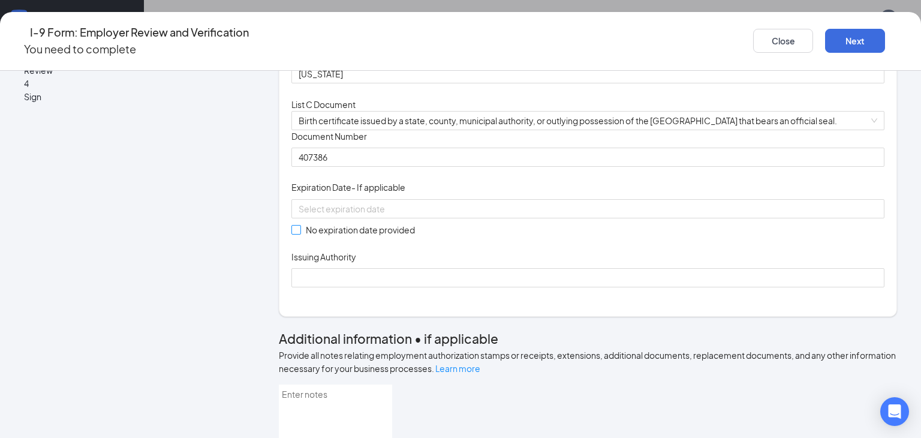
click at [298, 233] on input "No expiration date provided" at bounding box center [295, 229] width 8 height 8
checkbox input "true"
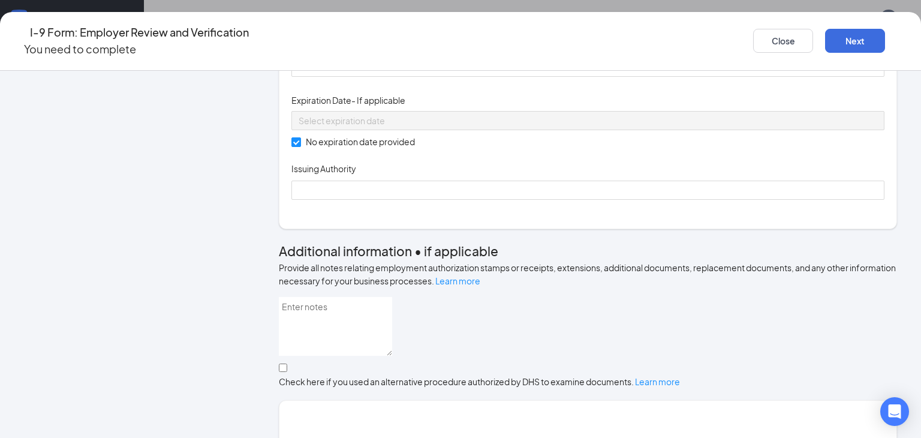
scroll to position [403, 0]
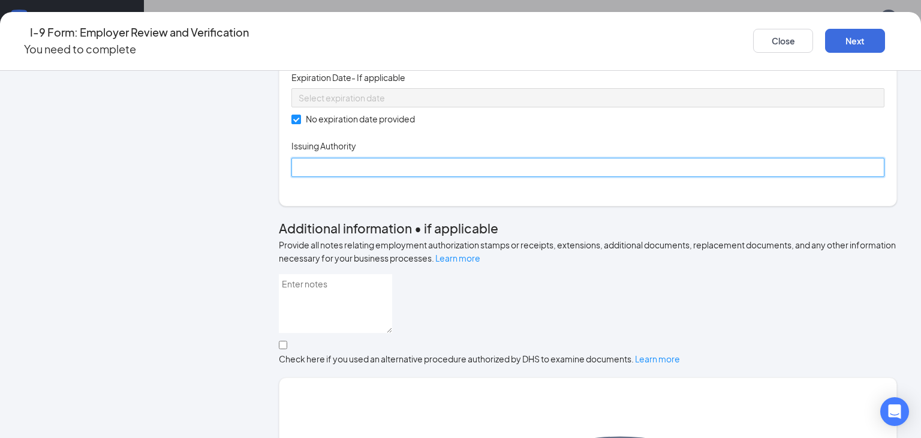
click at [351, 177] on input "Issuing Authority" at bounding box center [587, 167] width 593 height 19
type input "[US_STATE]"
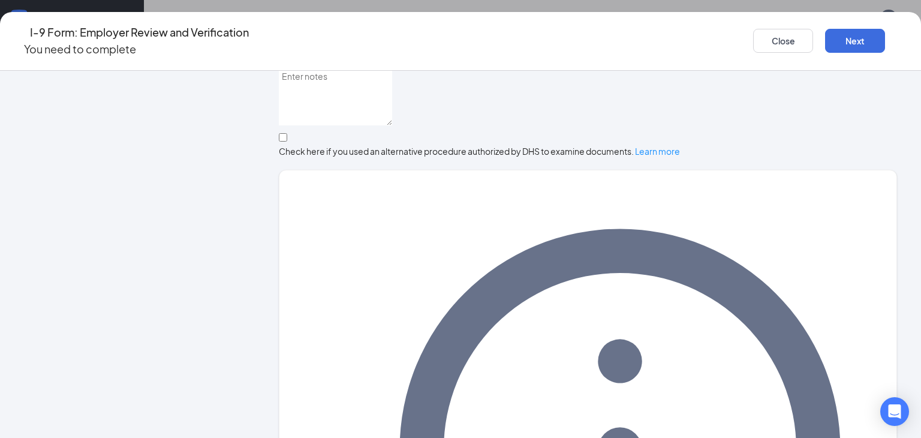
scroll to position [627, 0]
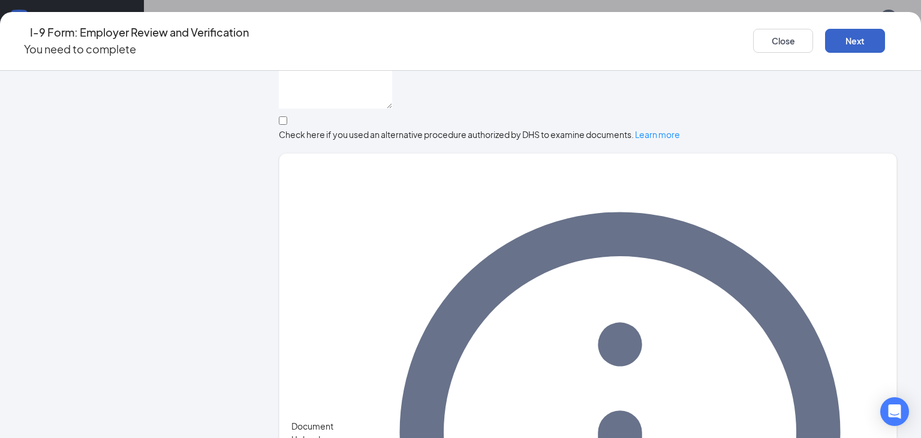
click at [855, 29] on button "Next" at bounding box center [855, 41] width 60 height 24
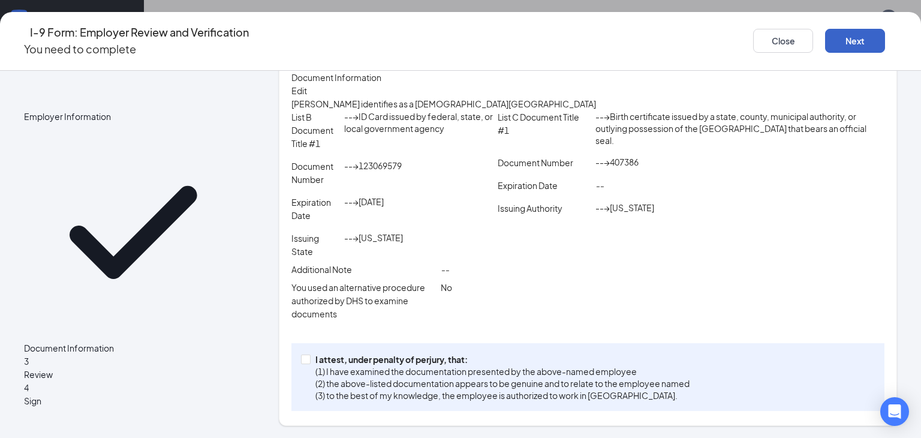
scroll to position [245, 0]
click at [307, 363] on span at bounding box center [306, 359] width 10 height 10
click at [307, 363] on input "I attest, under penalty of [PERSON_NAME], that: (1) I have examined the documen…" at bounding box center [305, 358] width 8 height 8
checkbox input "true"
click at [827, 38] on button "Next" at bounding box center [855, 41] width 60 height 24
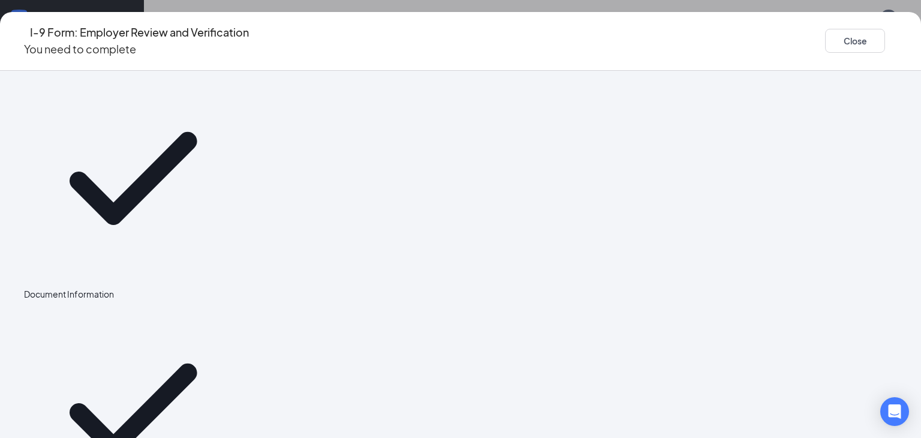
scroll to position [0, 0]
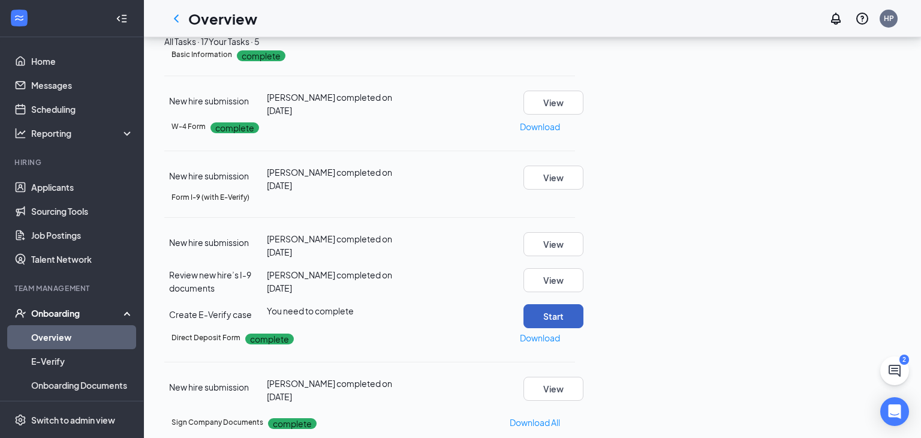
click at [583, 304] on button "Start" at bounding box center [553, 316] width 60 height 24
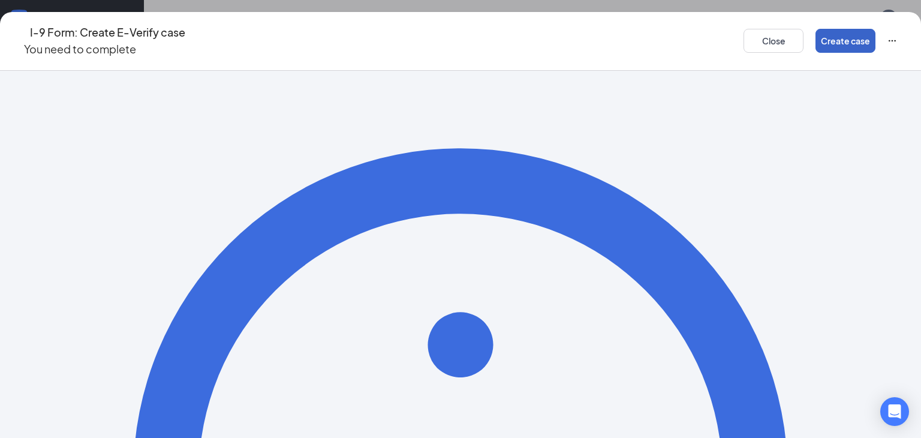
click at [821, 38] on button "Create case" at bounding box center [845, 41] width 60 height 24
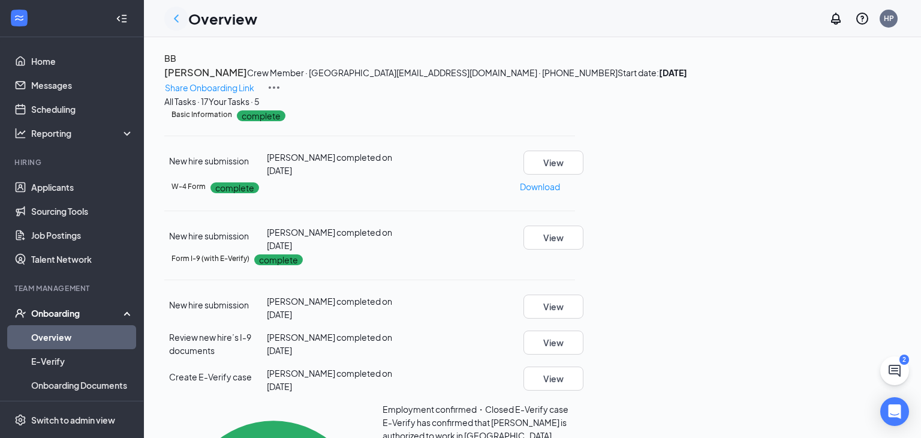
click at [180, 19] on icon "ChevronLeft" at bounding box center [176, 18] width 14 height 14
